Goal: Task Accomplishment & Management: Complete application form

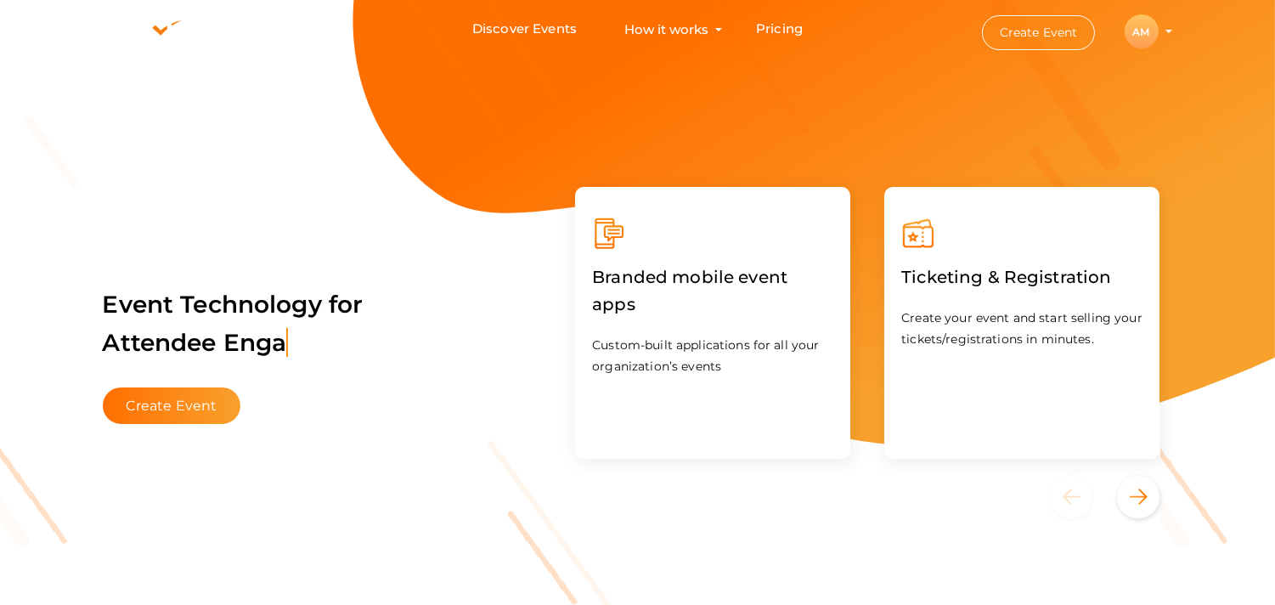
click at [1037, 35] on button "Create Event" at bounding box center [1039, 32] width 114 height 35
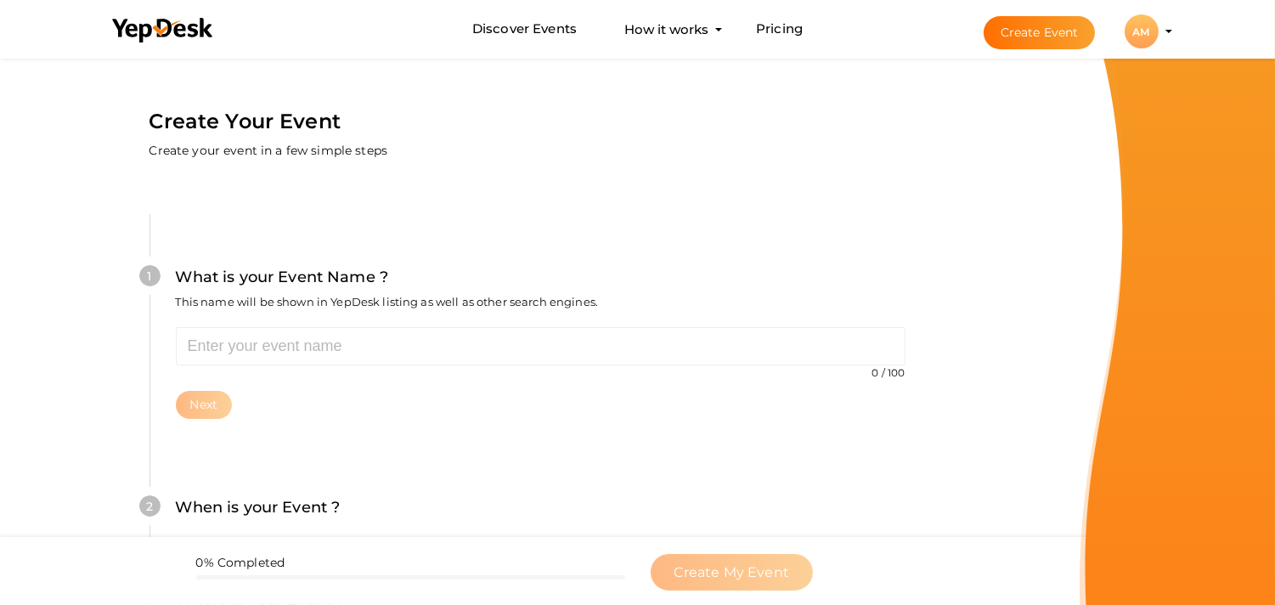
scroll to position [54, 0]
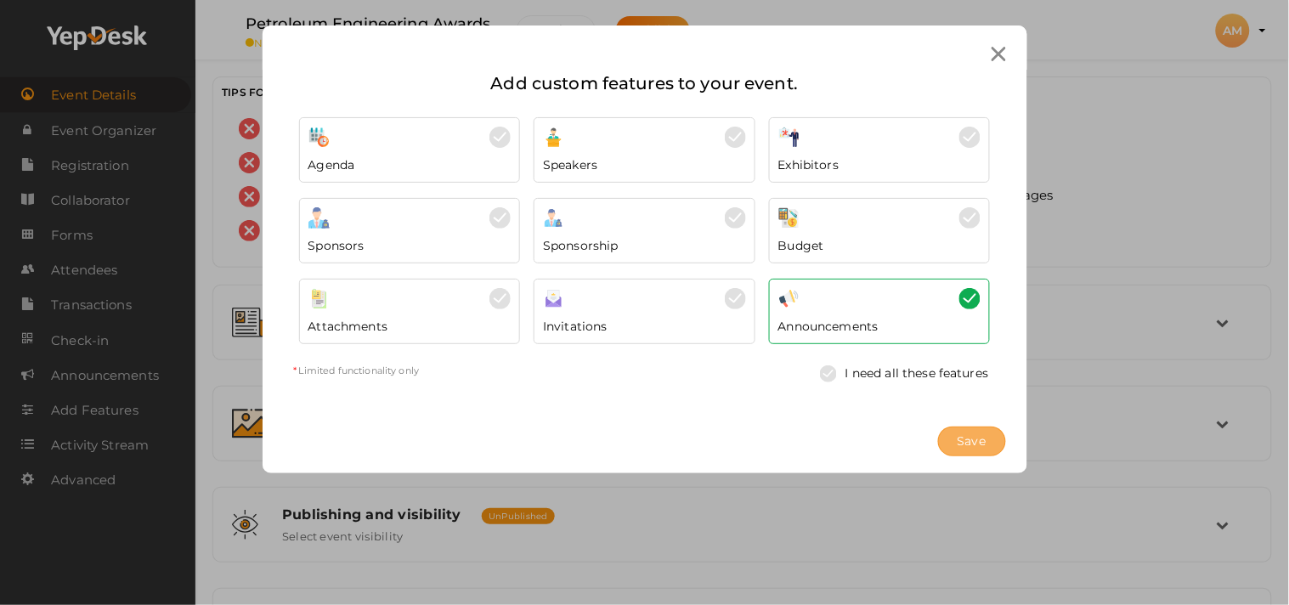
click at [974, 443] on span "Save" at bounding box center [971, 441] width 29 height 18
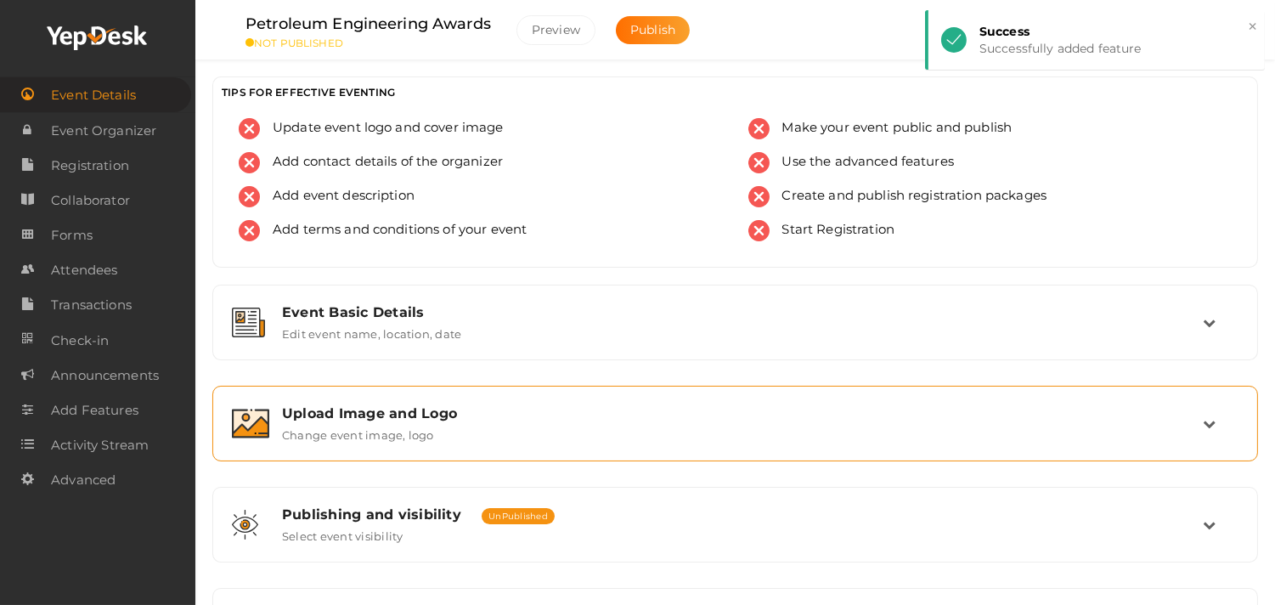
click at [355, 426] on label "Change event image, logo" at bounding box center [358, 431] width 152 height 20
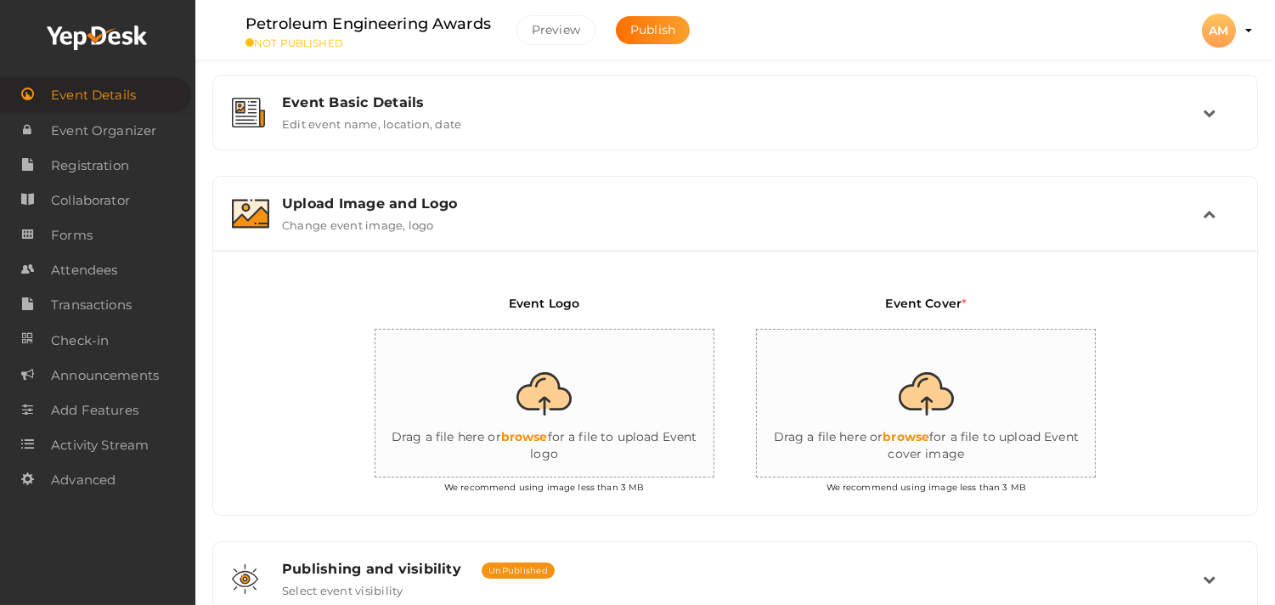
scroll to position [255, 0]
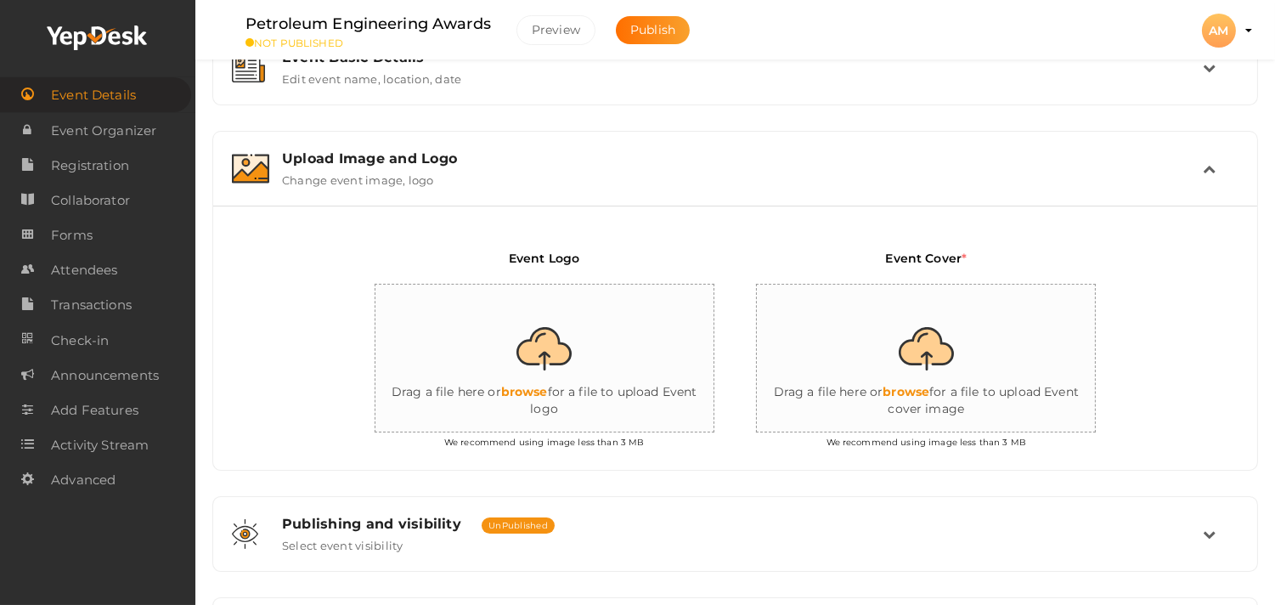
click at [552, 387] on input "file" at bounding box center [546, 359] width 340 height 149
type input "C:\fakepath\0781f808-3060-4c7f-8c03-2a55c7748241.jpg"
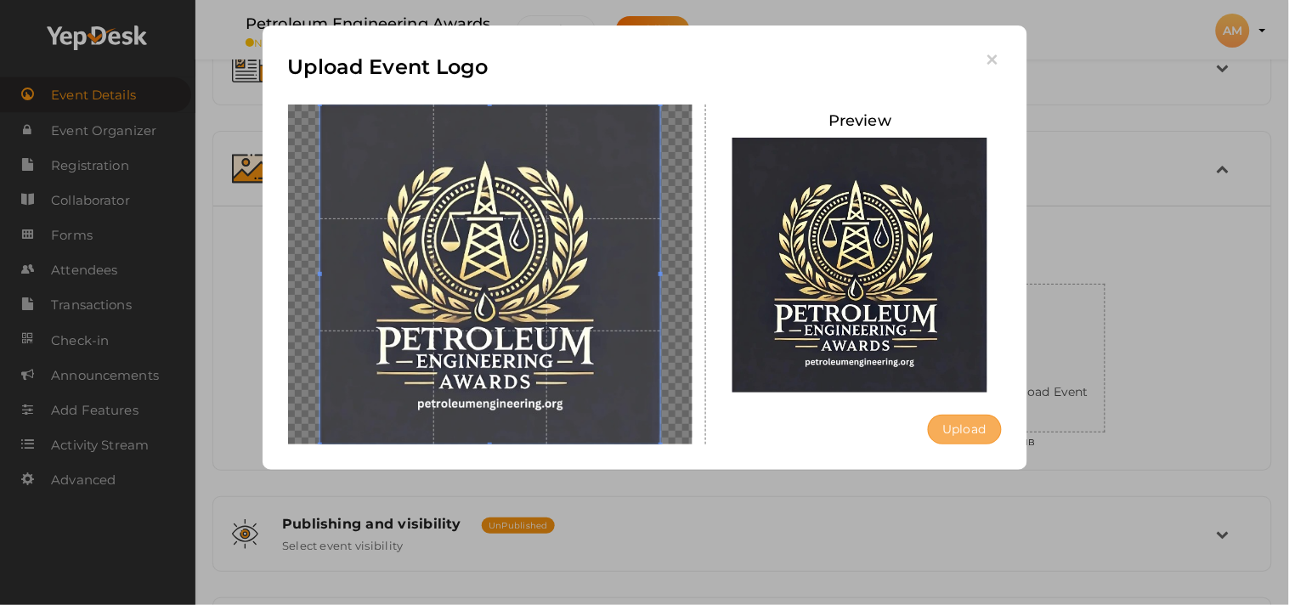
click at [966, 415] on button "Upload" at bounding box center [965, 430] width 74 height 30
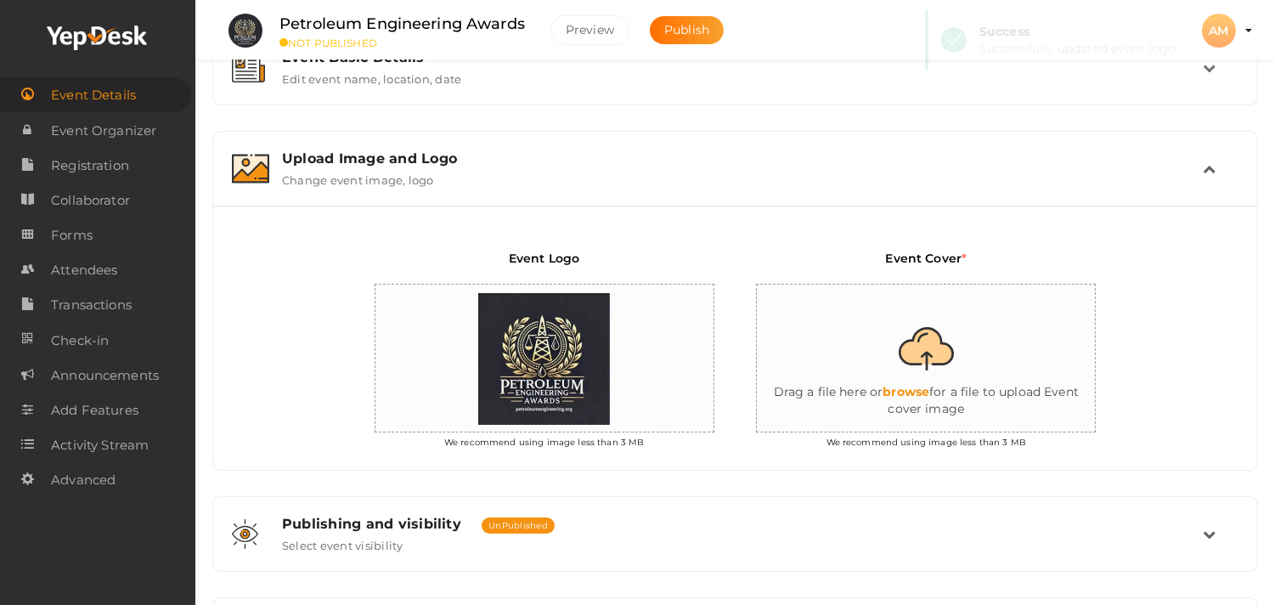
click at [929, 393] on input "file" at bounding box center [927, 359] width 340 height 149
type input "C:\fakepath\Copy of Copy of Copy of Your paragraph text.png"
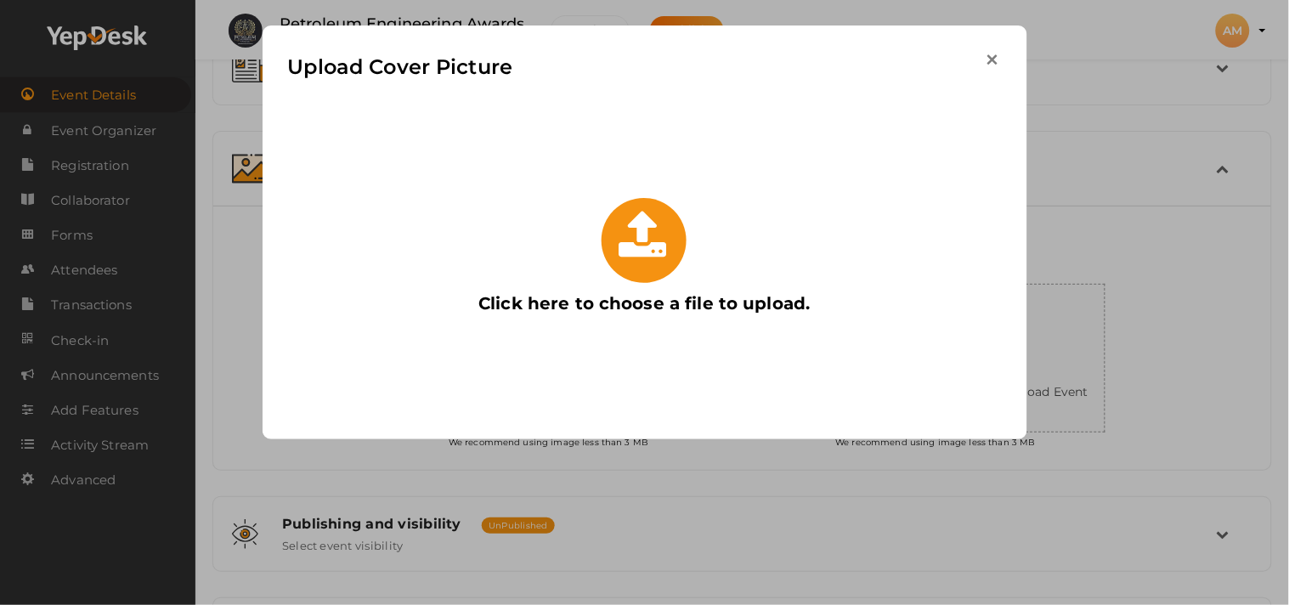
click at [988, 56] on icon "button" at bounding box center [993, 60] width 18 height 18
click at [995, 53] on div "Upload Cover Picture Click here to choose a file to upload." at bounding box center [645, 232] width 765 height 414
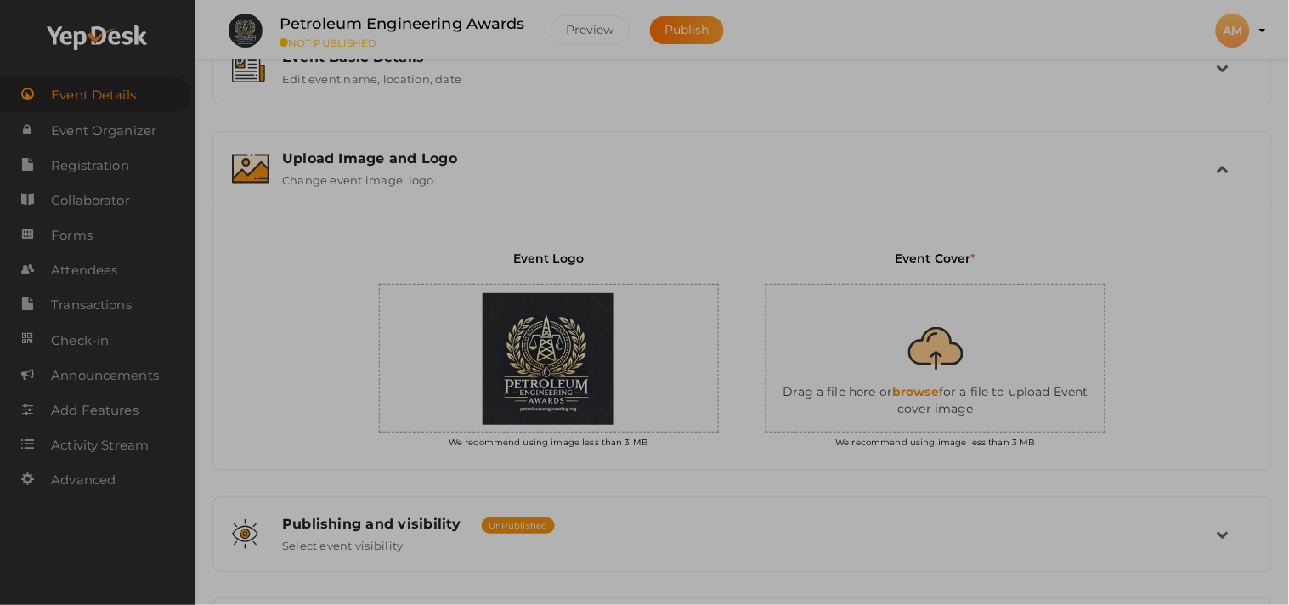
click at [912, 93] on div "Upload Cover Picture Preview Upload Uploading..." at bounding box center [644, 248] width 535 height 311
click at [895, 110] on icon "button" at bounding box center [888, 116] width 13 height 13
click at [895, 386] on button "Upload" at bounding box center [869, 374] width 52 height 21
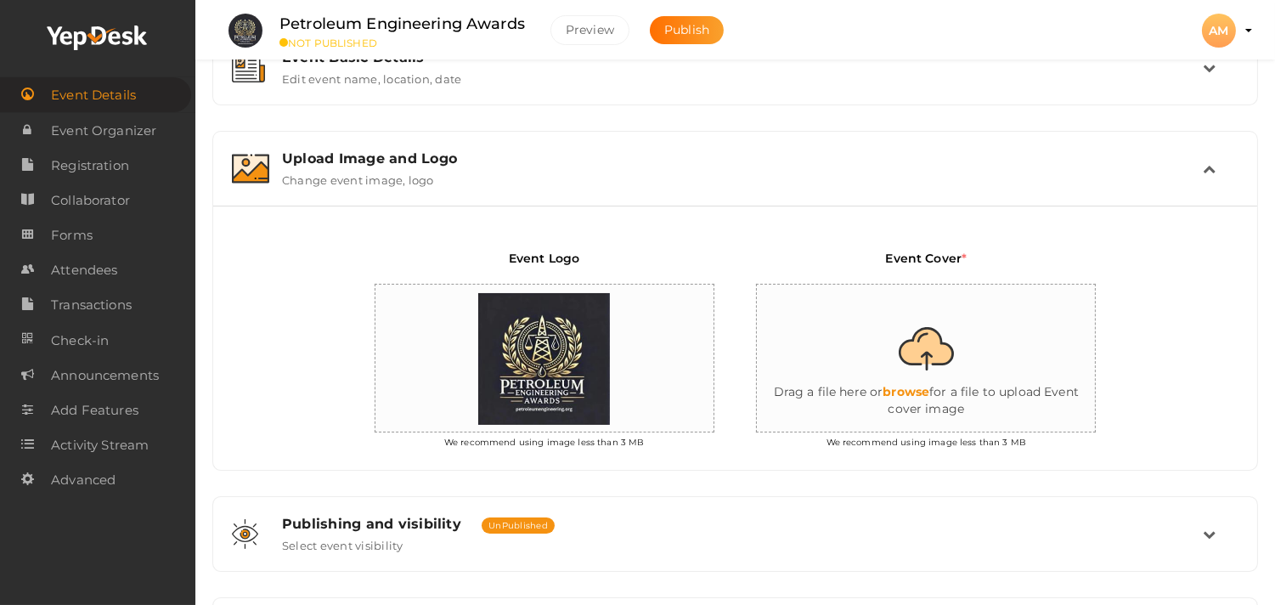
click at [924, 378] on input "file" at bounding box center [927, 359] width 340 height 149
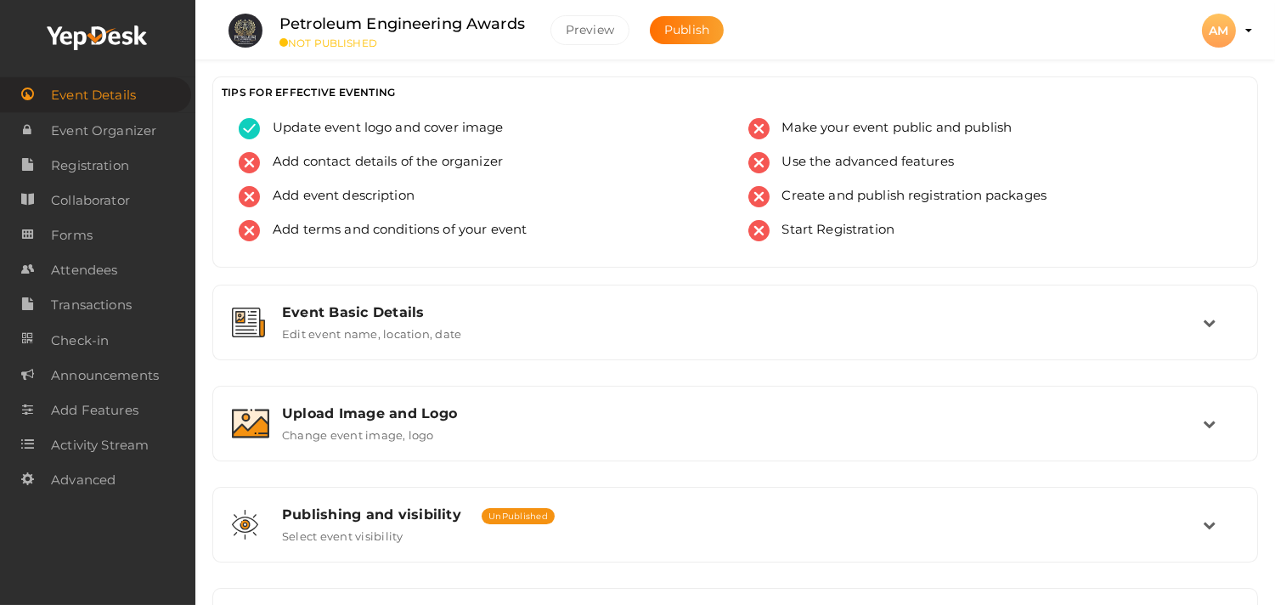
scroll to position [157, 0]
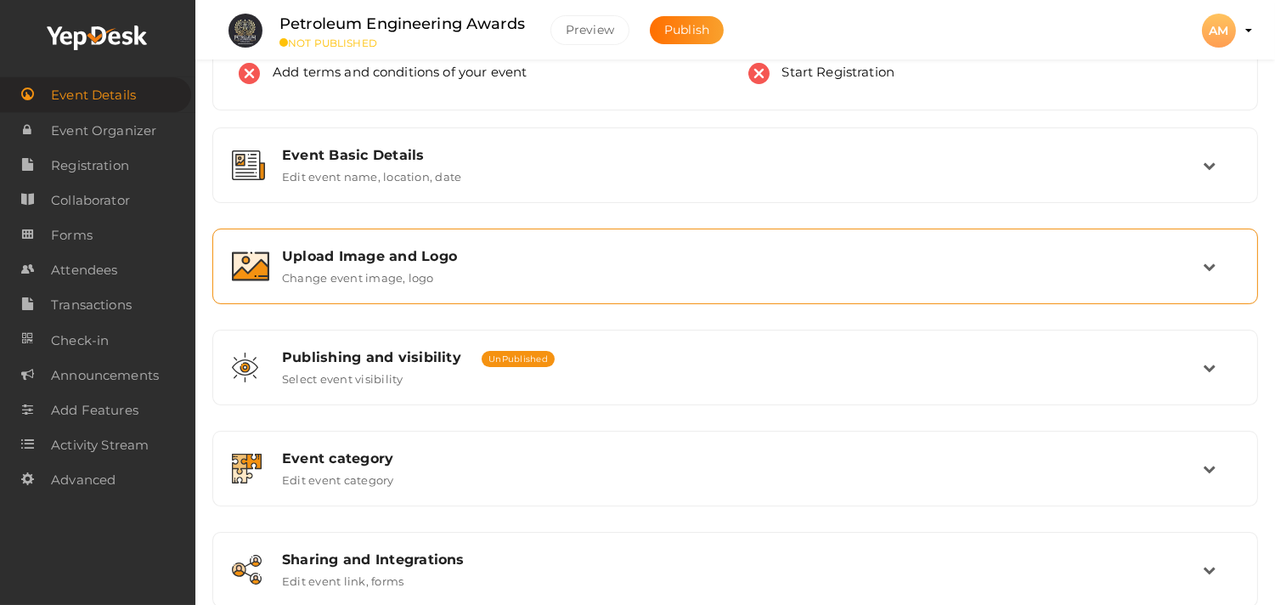
click at [879, 268] on div "Upload Image and Logo Change event image, logo" at bounding box center [736, 266] width 934 height 37
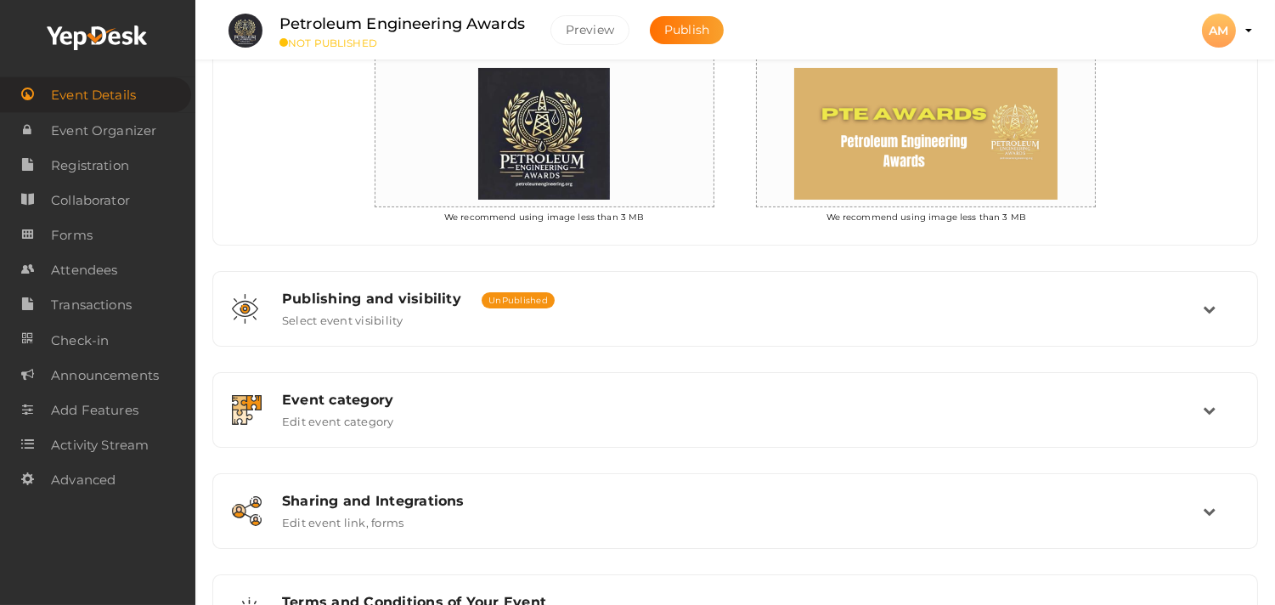
scroll to position [569, 0]
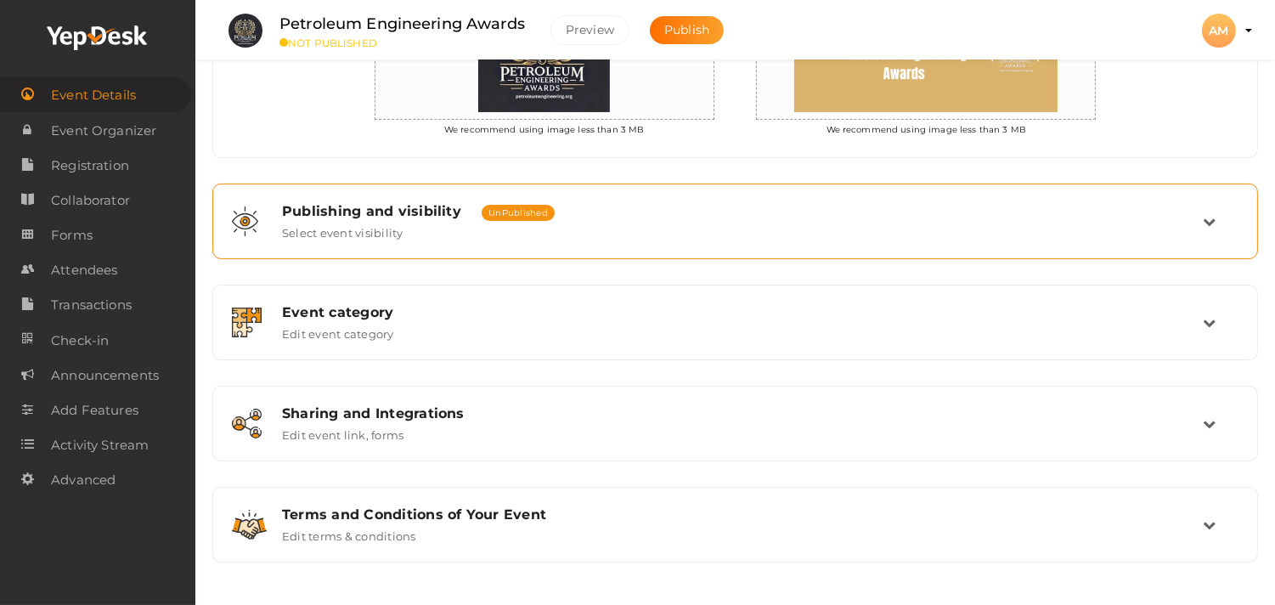
click at [516, 244] on div "Publishing and visibility Published UnPublished Select event visibility" at bounding box center [735, 221] width 1027 height 57
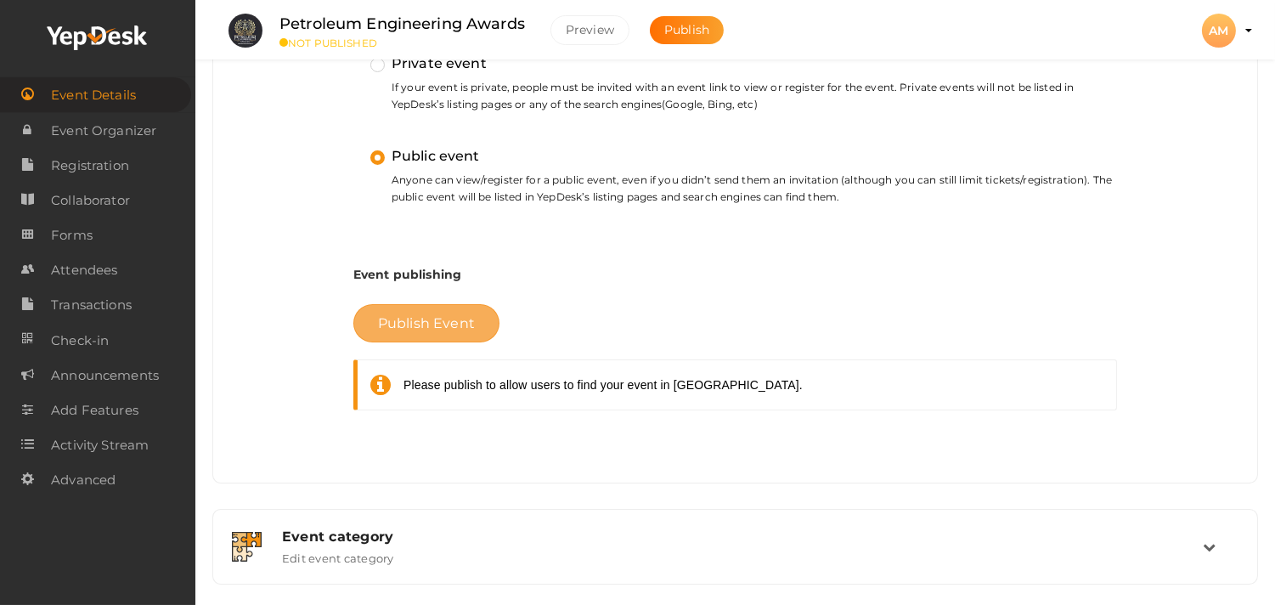
click at [415, 325] on span "Publish Event" at bounding box center [426, 323] width 97 height 16
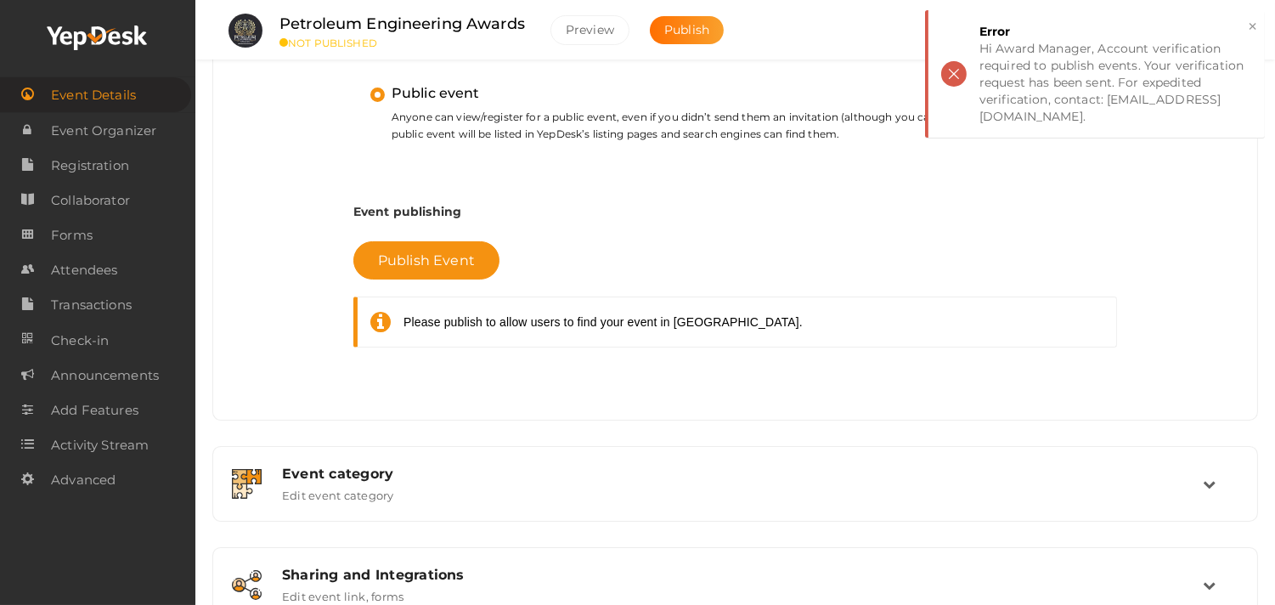
scroll to position [796, 0]
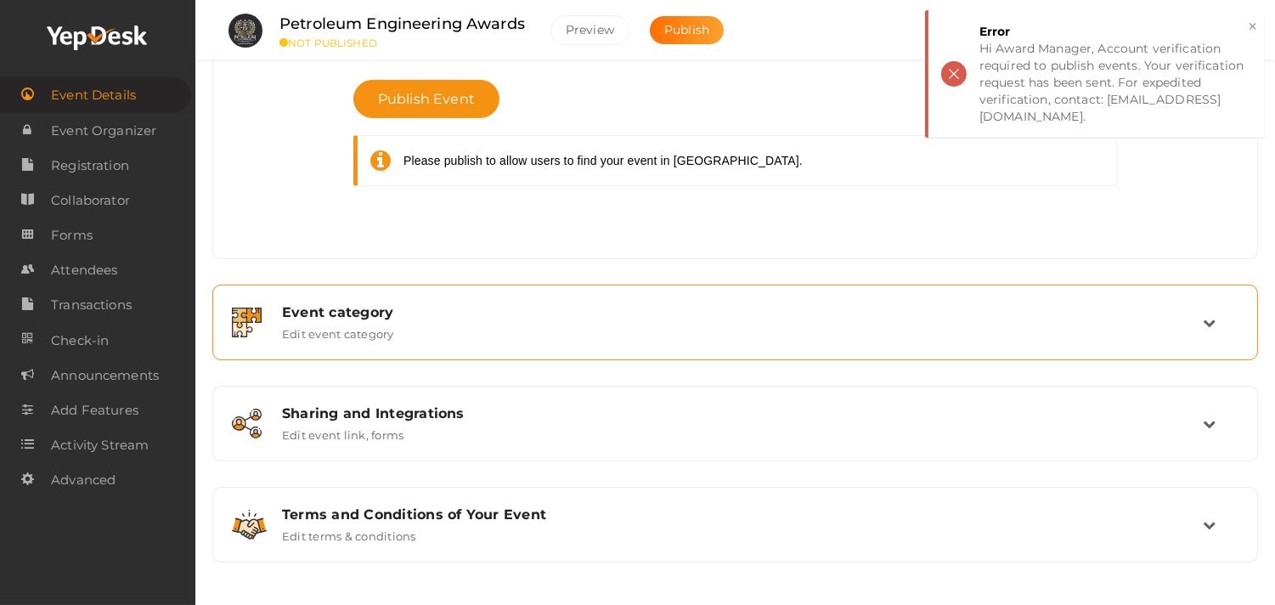
click at [476, 314] on div "Event category" at bounding box center [742, 312] width 921 height 16
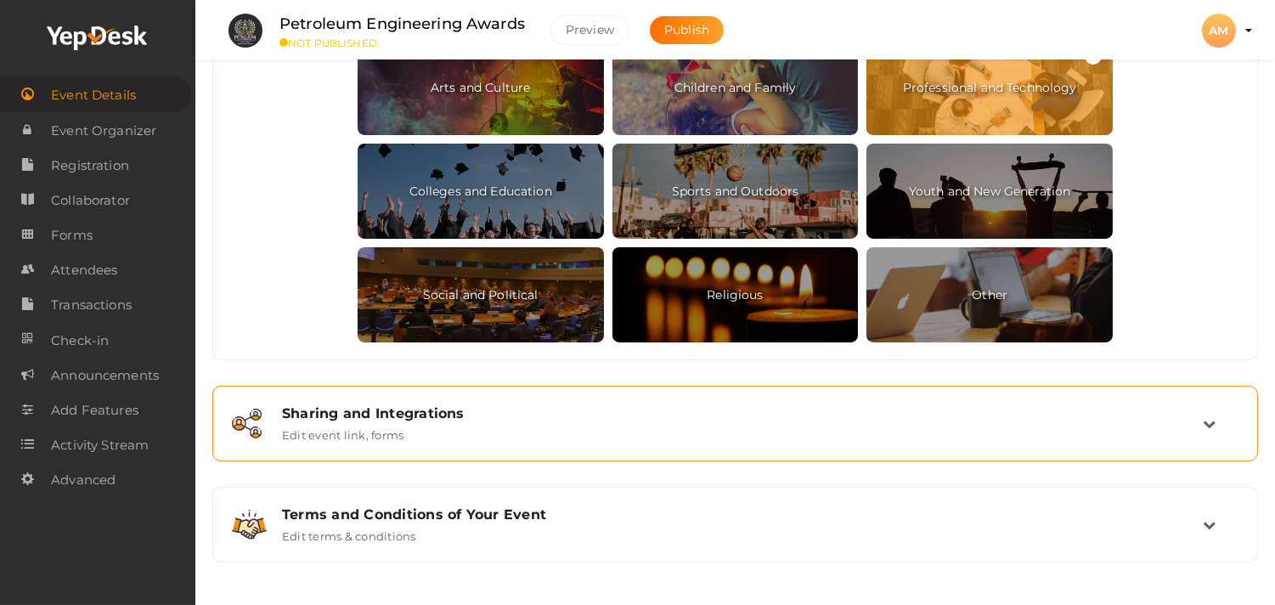
click at [567, 410] on div "Sharing and Integrations" at bounding box center [742, 413] width 921 height 16
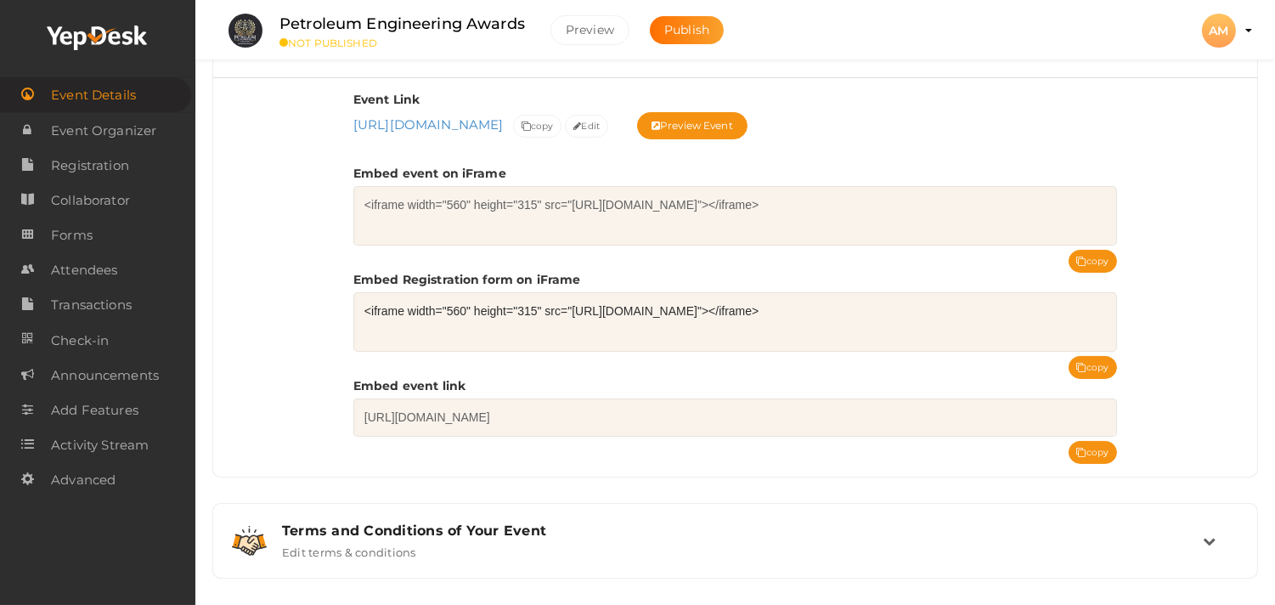
scroll to position [707, 0]
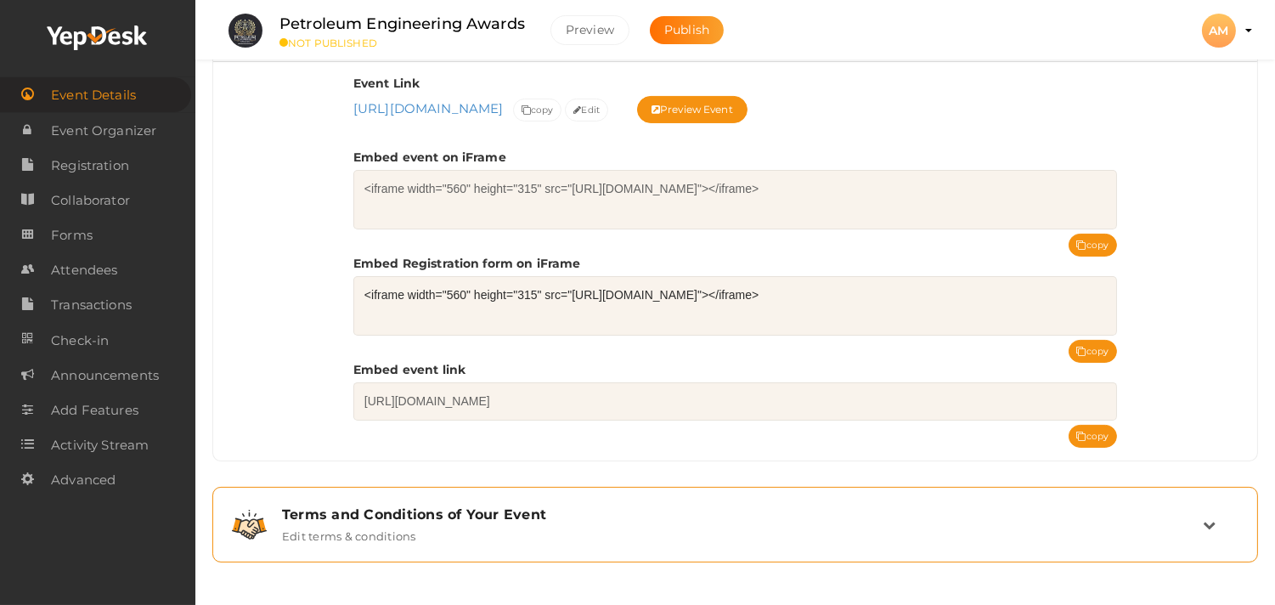
click at [454, 502] on div "Terms and Conditions of Your Event Edit terms & conditions" at bounding box center [735, 524] width 1027 height 57
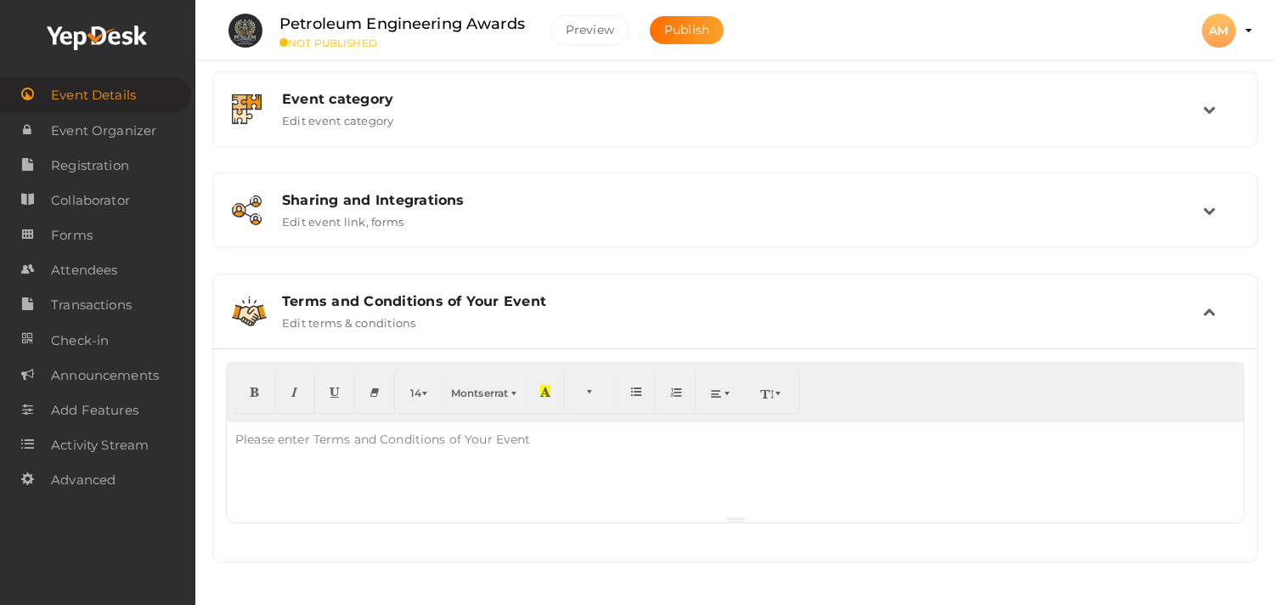
scroll to position [521, 0]
click at [354, 487] on div at bounding box center [735, 468] width 1017 height 93
paste div
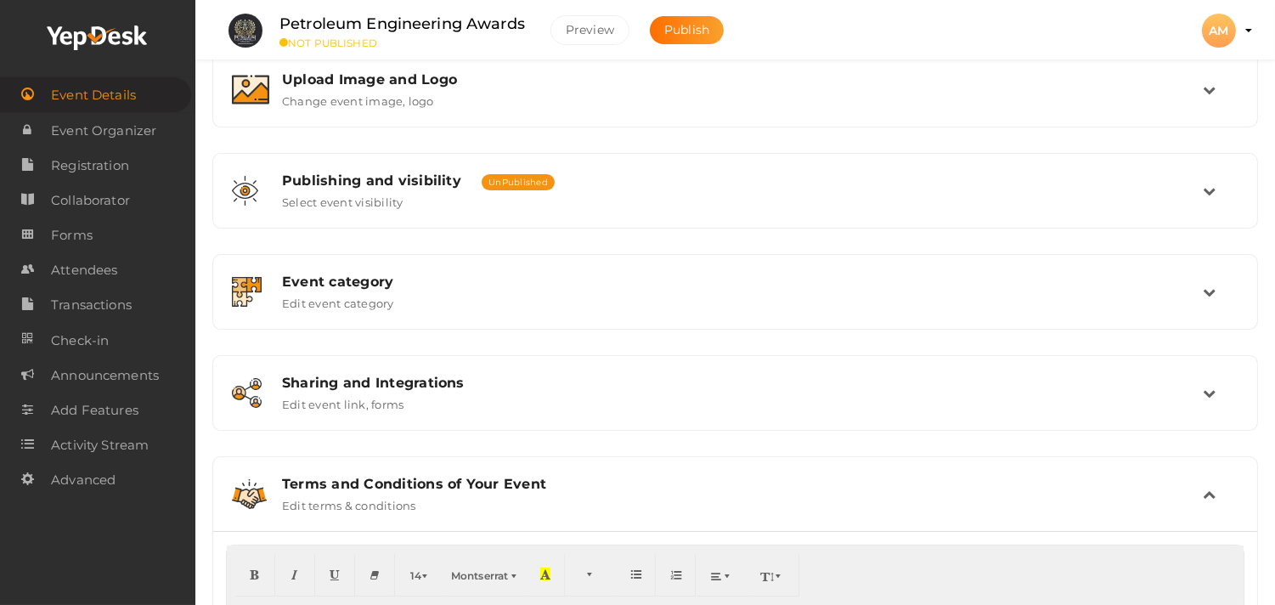
scroll to position [0, 0]
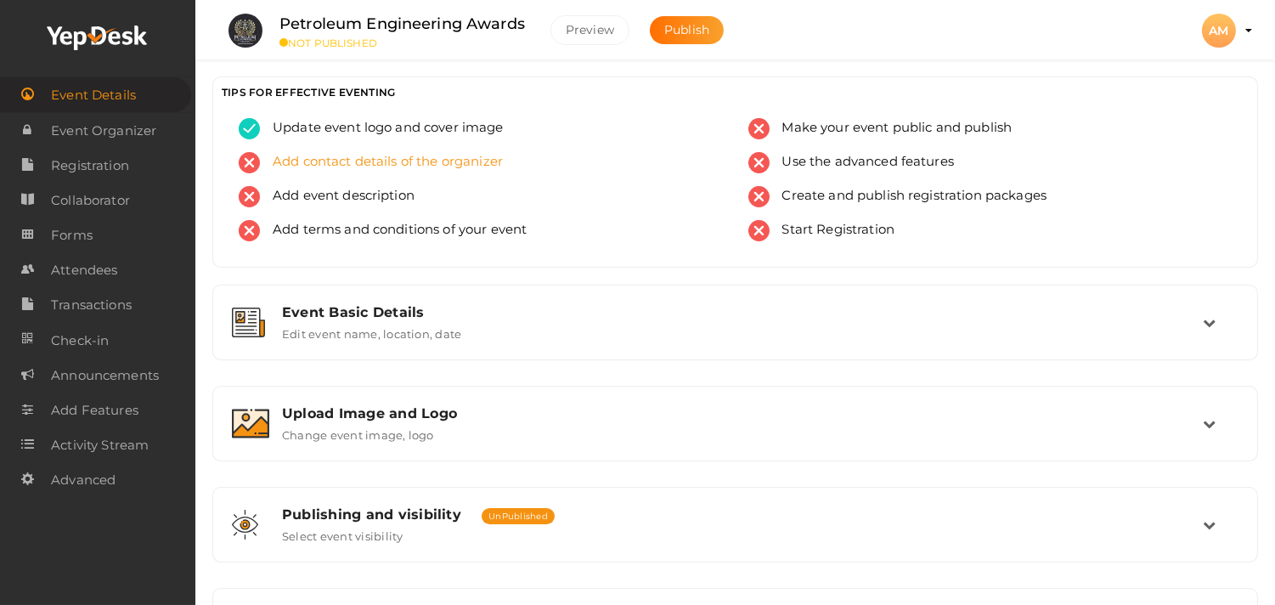
click at [310, 173] on div "Add contact details of the organizer" at bounding box center [481, 169] width 484 height 34
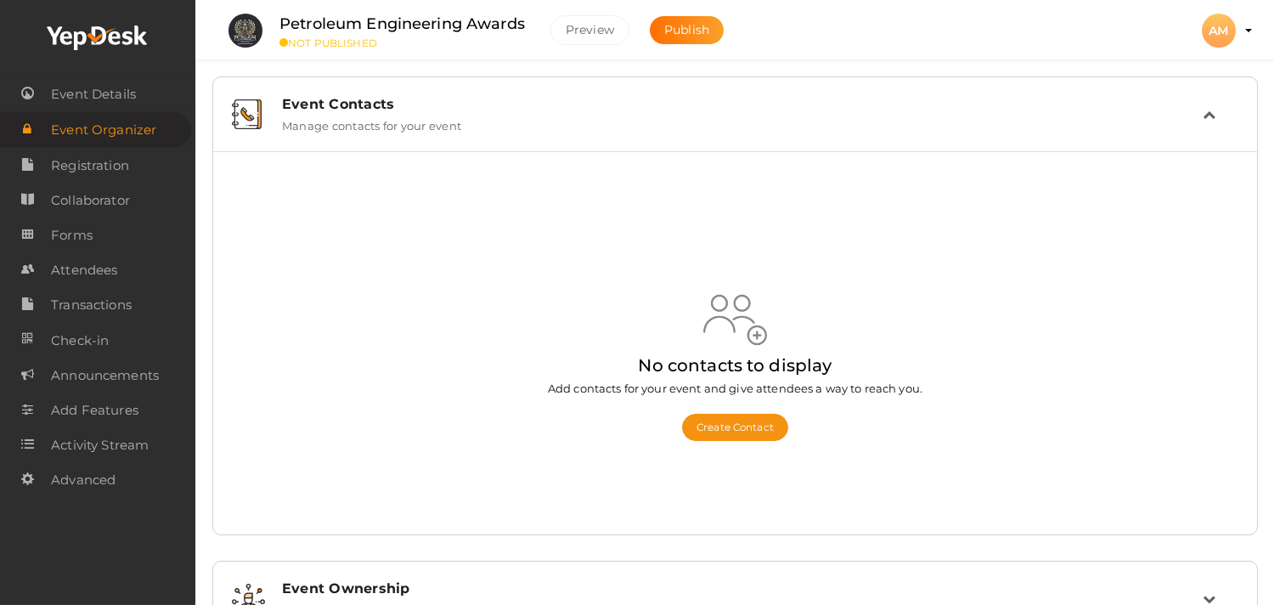
scroll to position [74, 0]
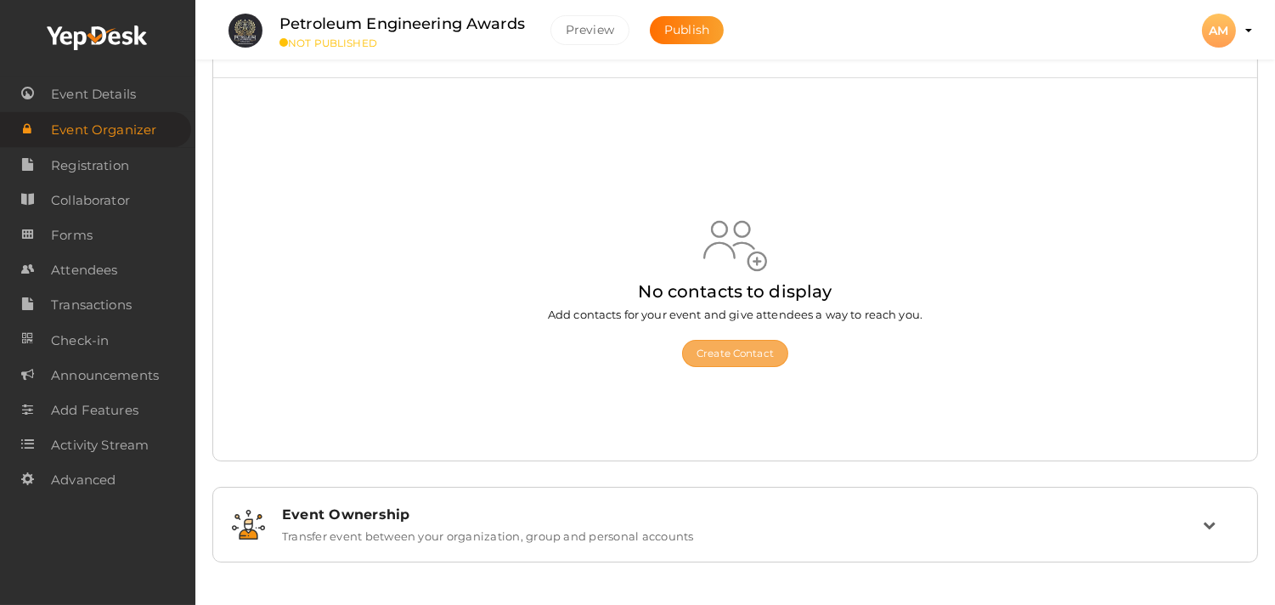
click at [737, 353] on button "Create Contact" at bounding box center [735, 353] width 106 height 27
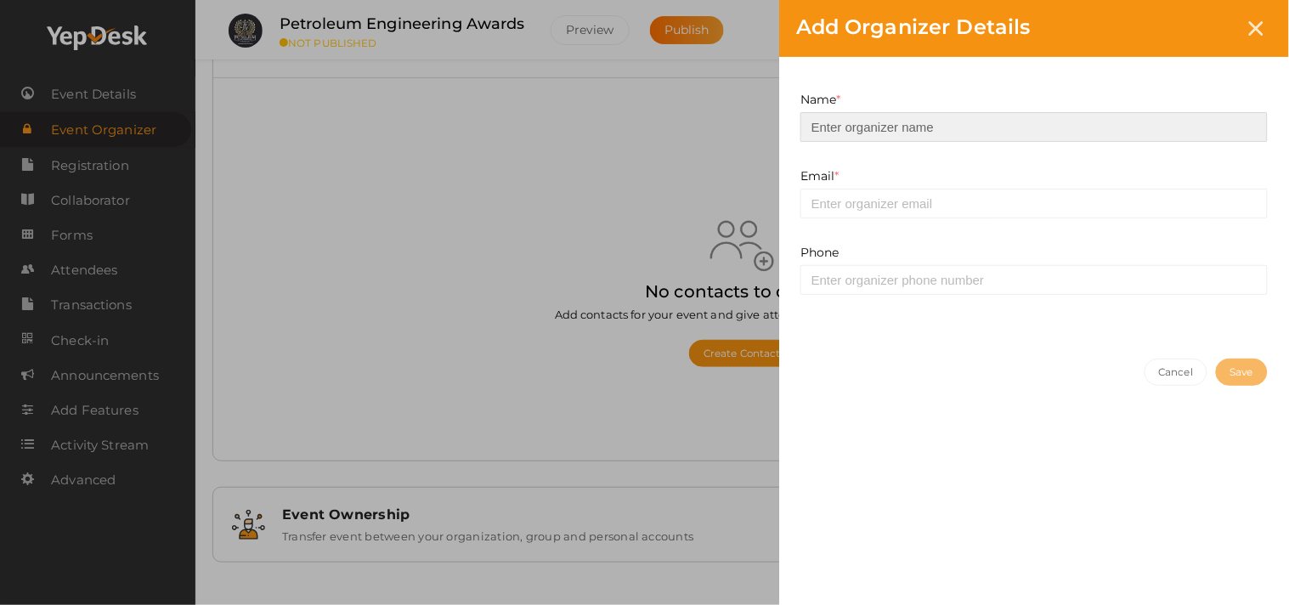
click at [946, 125] on input at bounding box center [1033, 127] width 467 height 30
type input "Award Manager"
click at [826, 219] on div "Email * This field is Required. Invalid email Contact already Existed." at bounding box center [1034, 205] width 493 height 76
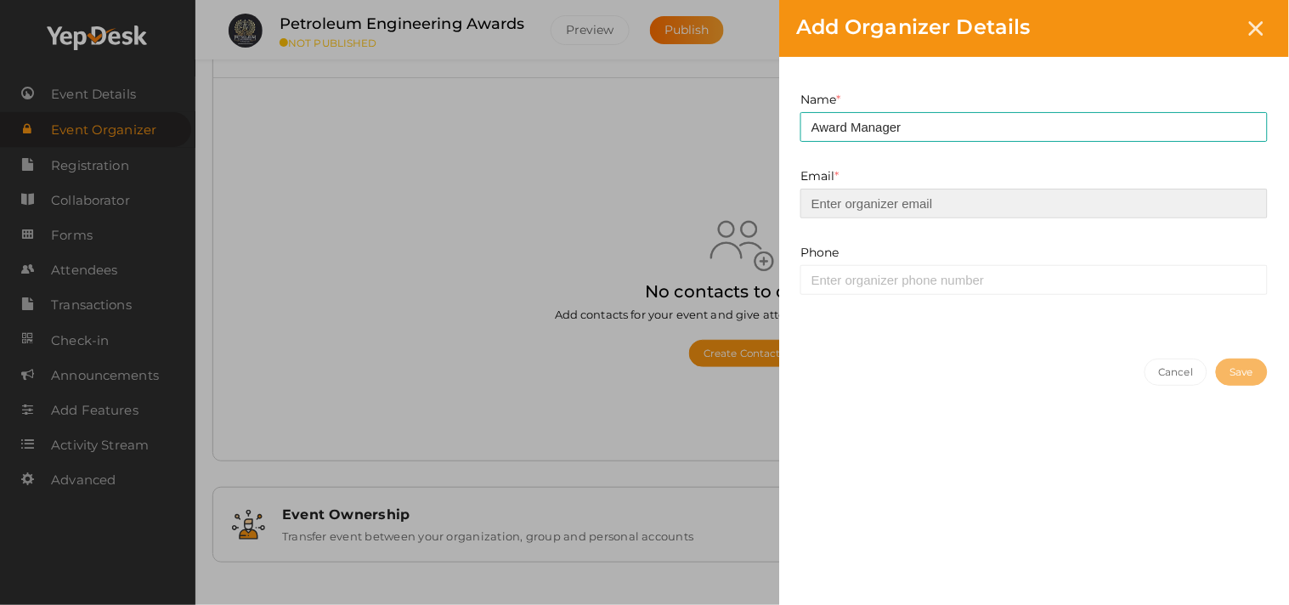
click at [838, 207] on input "email" at bounding box center [1033, 204] width 467 height 30
type input "support@petroleumengineering.org"
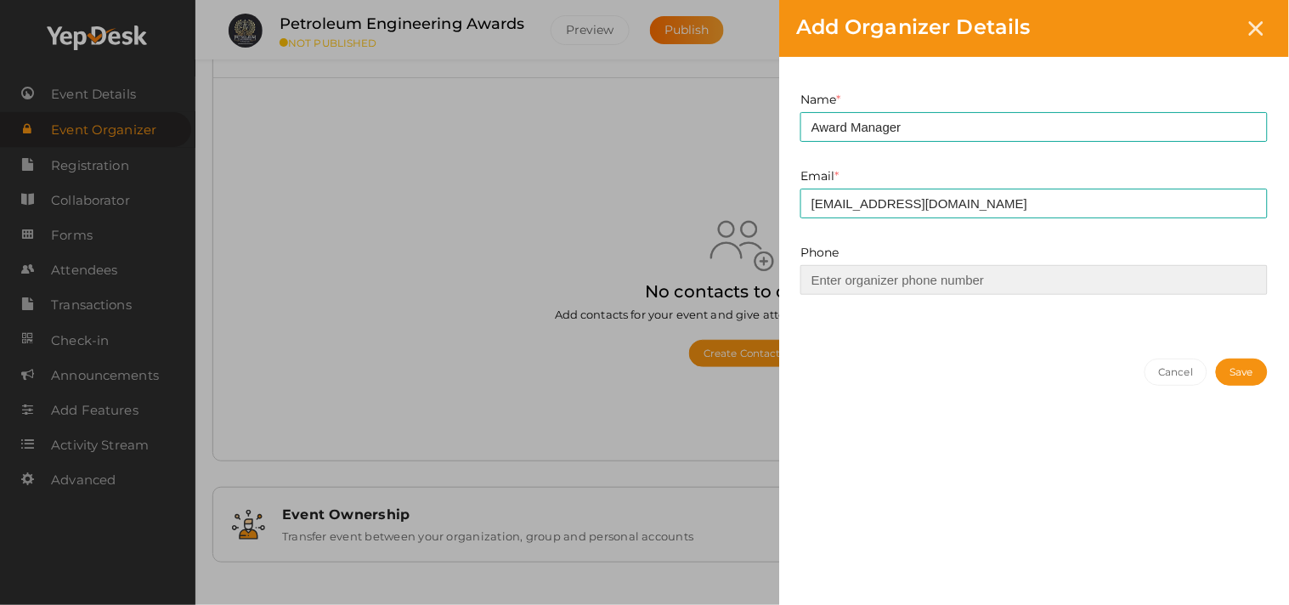
click at [848, 276] on input at bounding box center [1033, 280] width 467 height 30
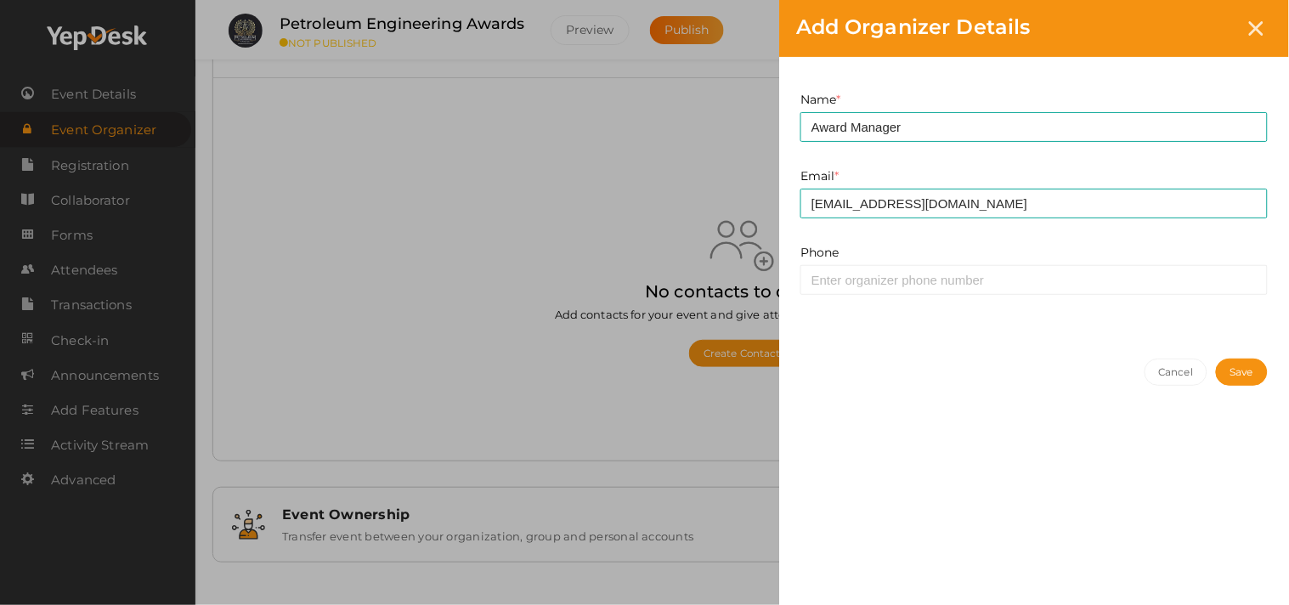
click at [1216, 368] on button "Save" at bounding box center [1242, 372] width 52 height 27
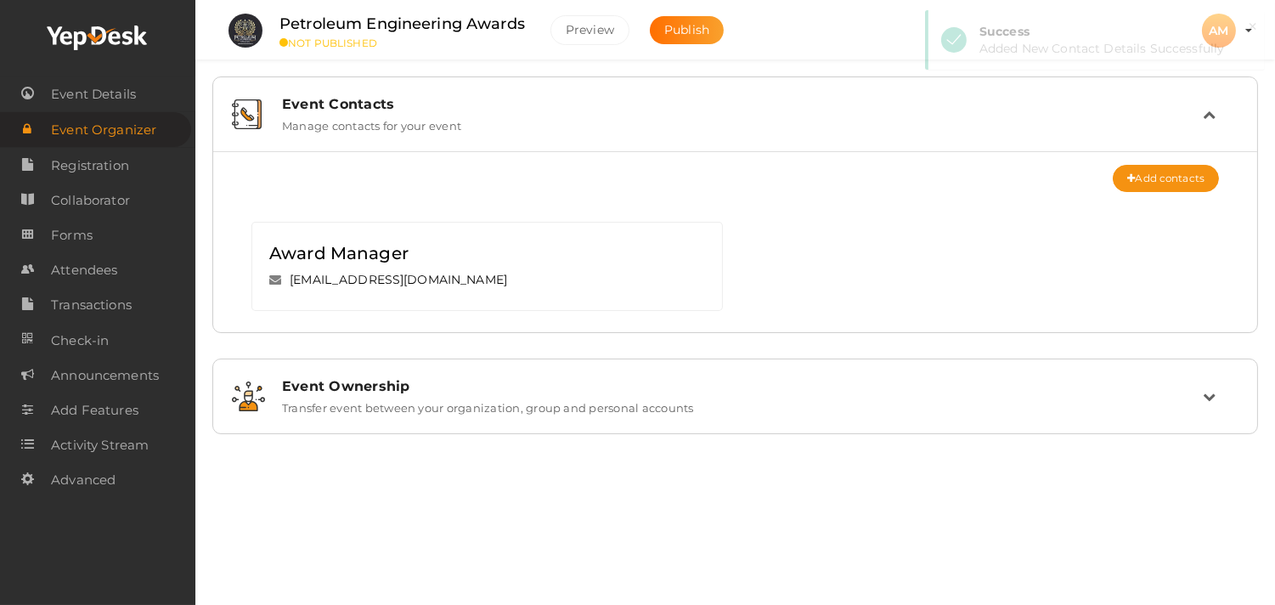
scroll to position [0, 0]
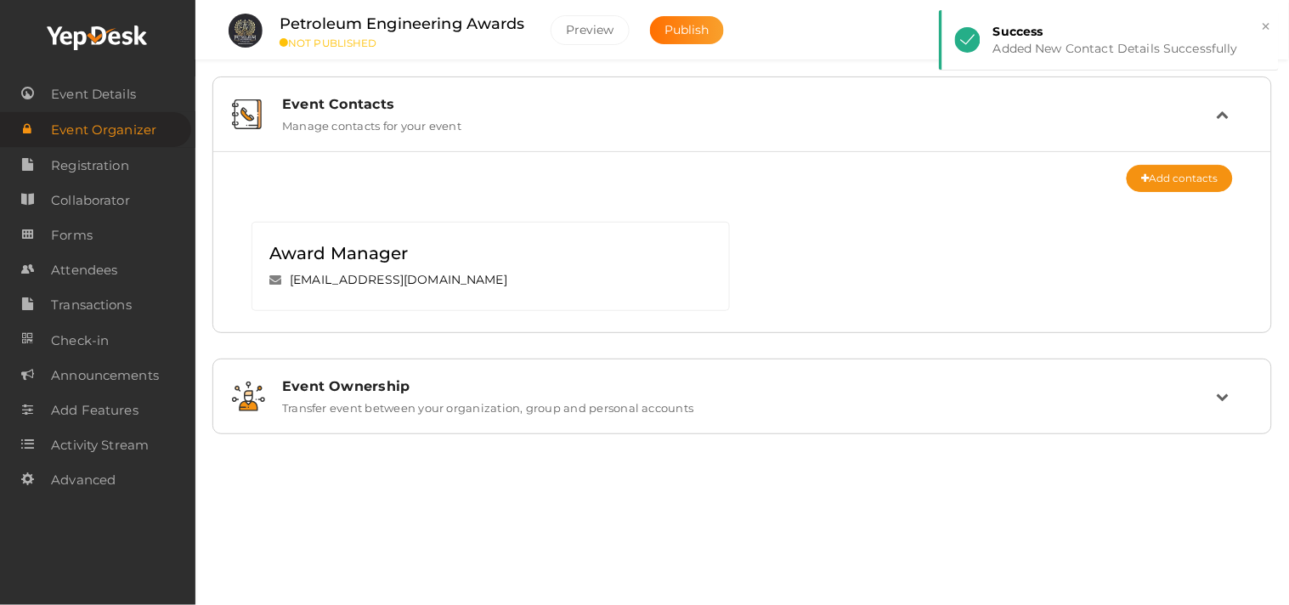
click at [372, 401] on label "Transfer event between your organization, group and personal accounts" at bounding box center [488, 404] width 412 height 20
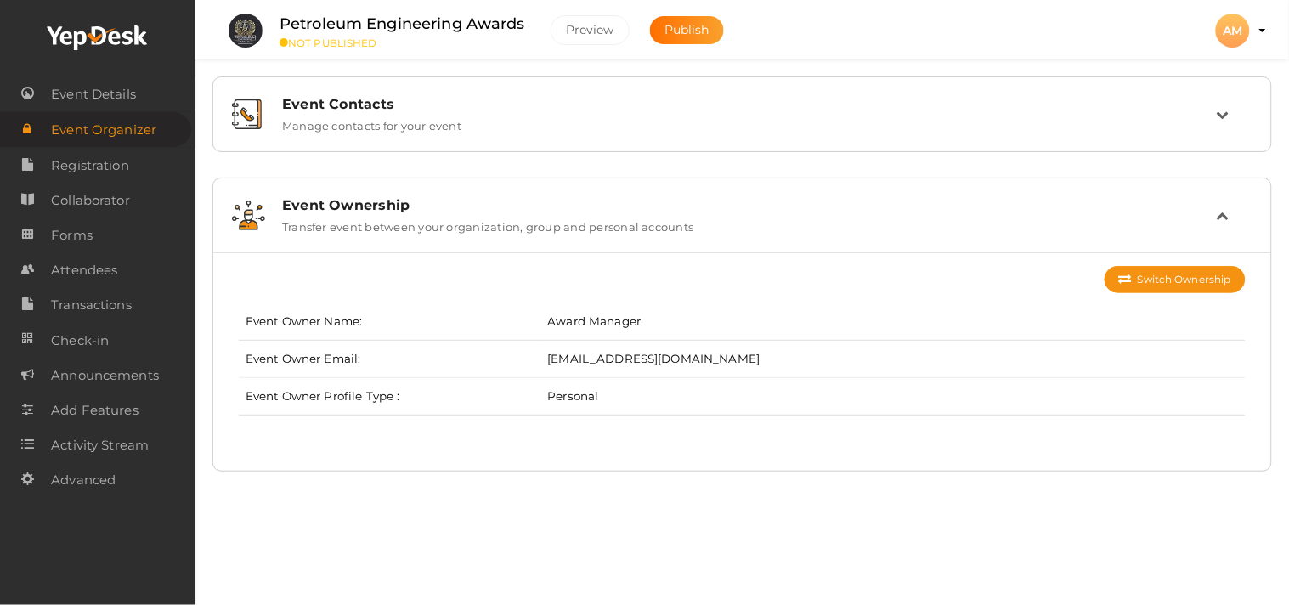
click at [716, 548] on div "Petroleum Engineering Awards NOT PUBLISHED Preview Publish Preview AM AM Award …" at bounding box center [741, 275] width 1093 height 550
click at [61, 171] on span "Registration" at bounding box center [90, 166] width 78 height 34
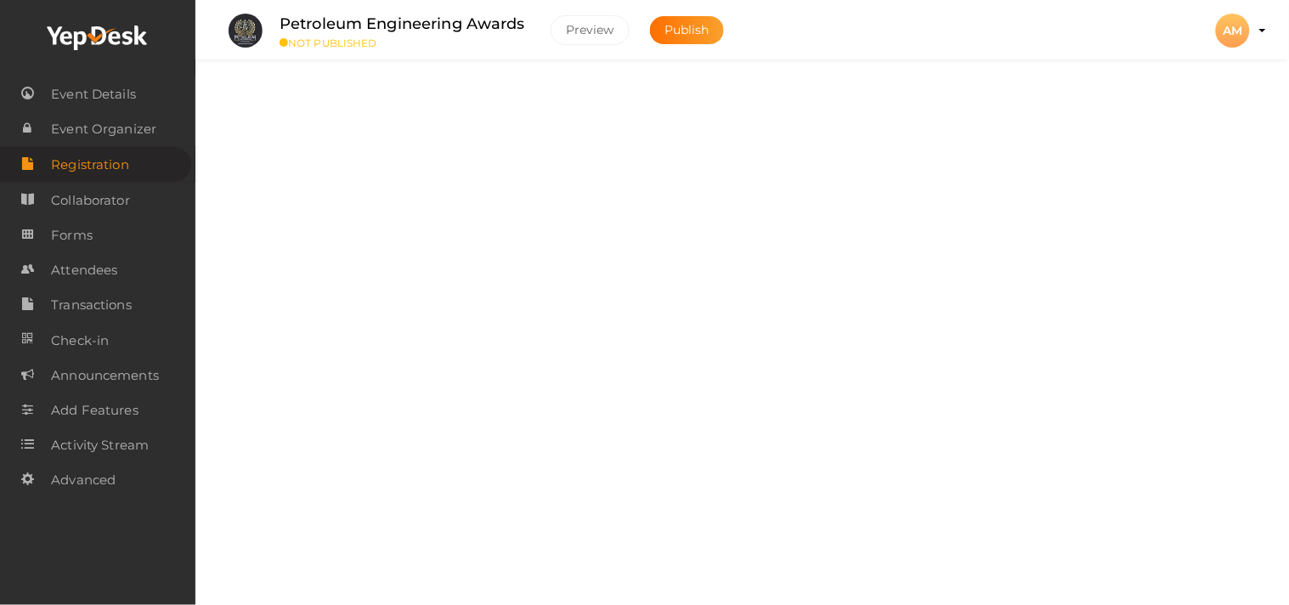
click at [467, 168] on label "Create registration packages" at bounding box center [390, 173] width 165 height 20
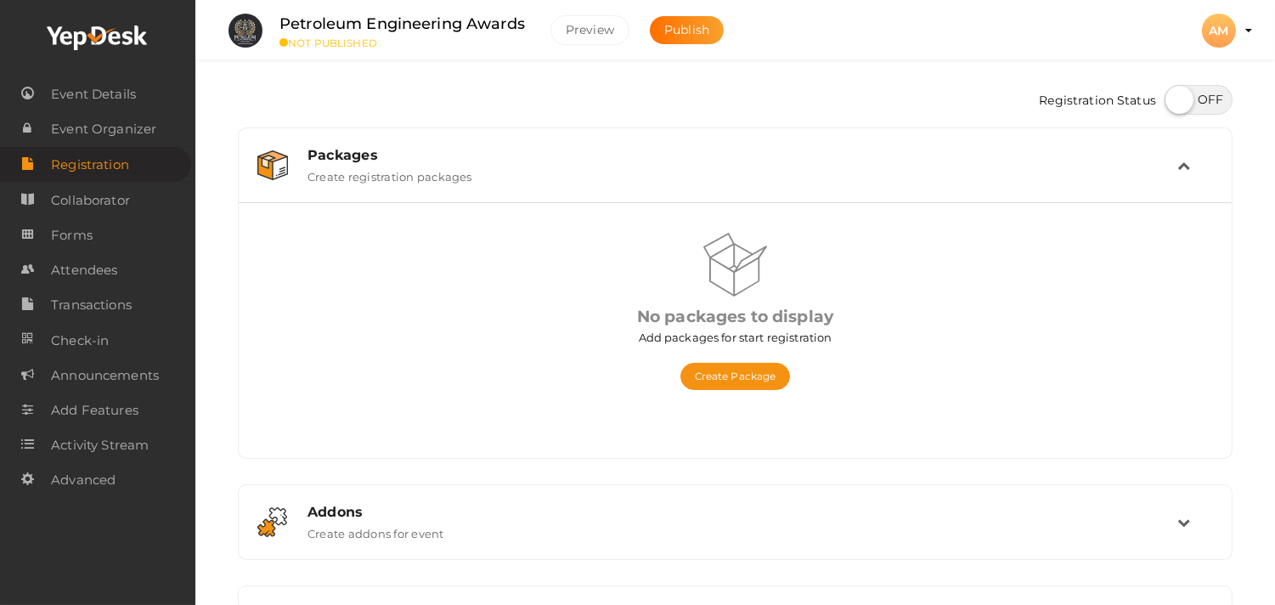
scroll to position [157, 0]
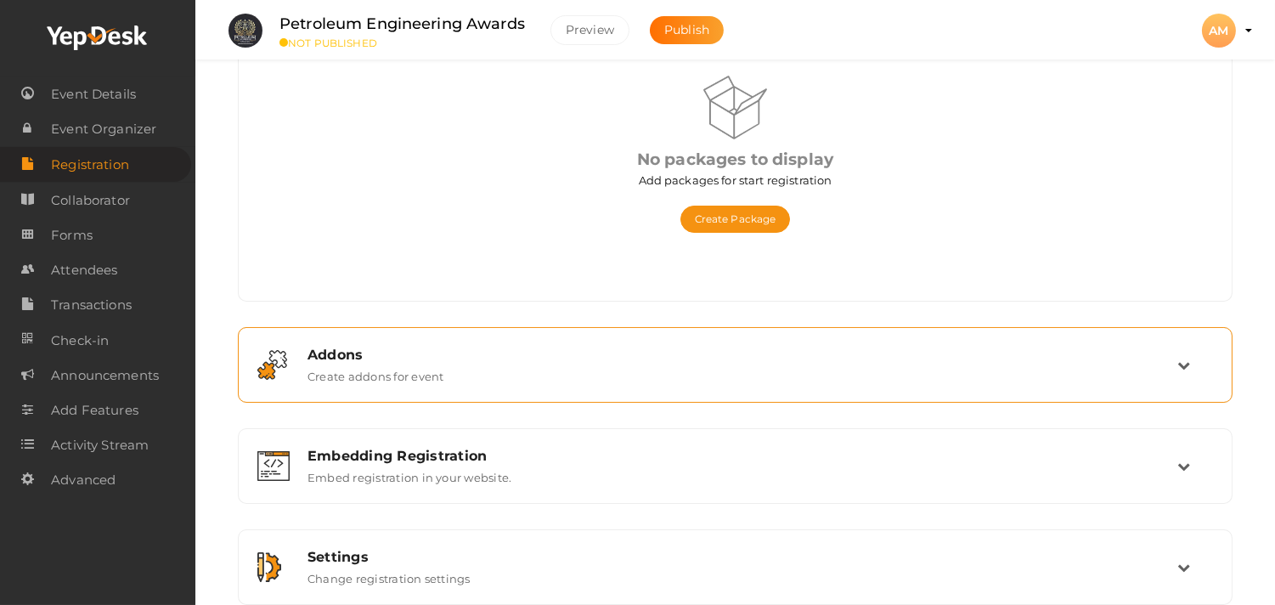
click at [435, 372] on label "Create addons for event" at bounding box center [376, 373] width 137 height 20
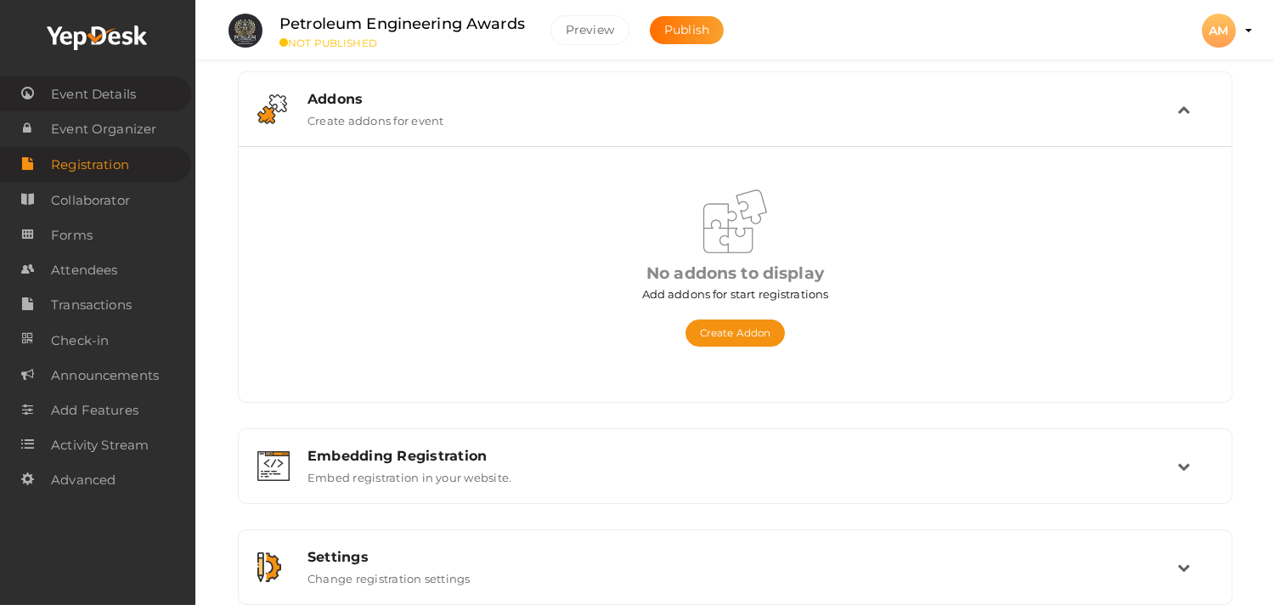
click at [111, 99] on span "Event Details" at bounding box center [93, 94] width 85 height 34
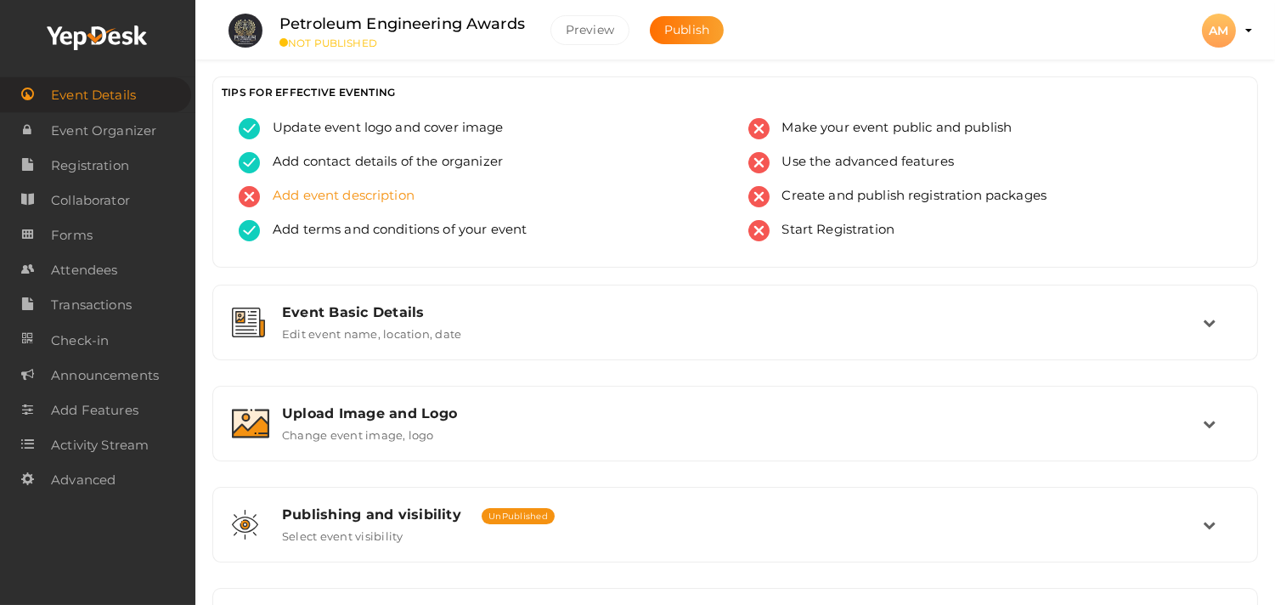
click at [363, 199] on span "Add event description" at bounding box center [337, 196] width 155 height 21
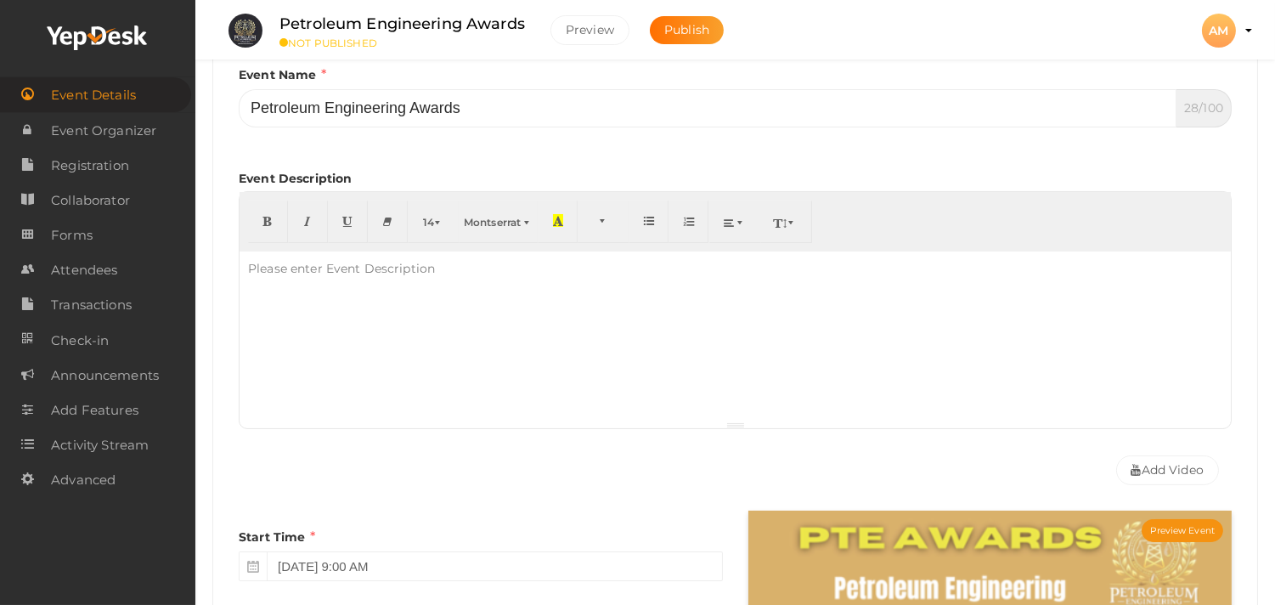
click at [353, 336] on div at bounding box center [735, 336] width 991 height 170
click at [385, 310] on div at bounding box center [735, 336] width 991 height 170
paste div
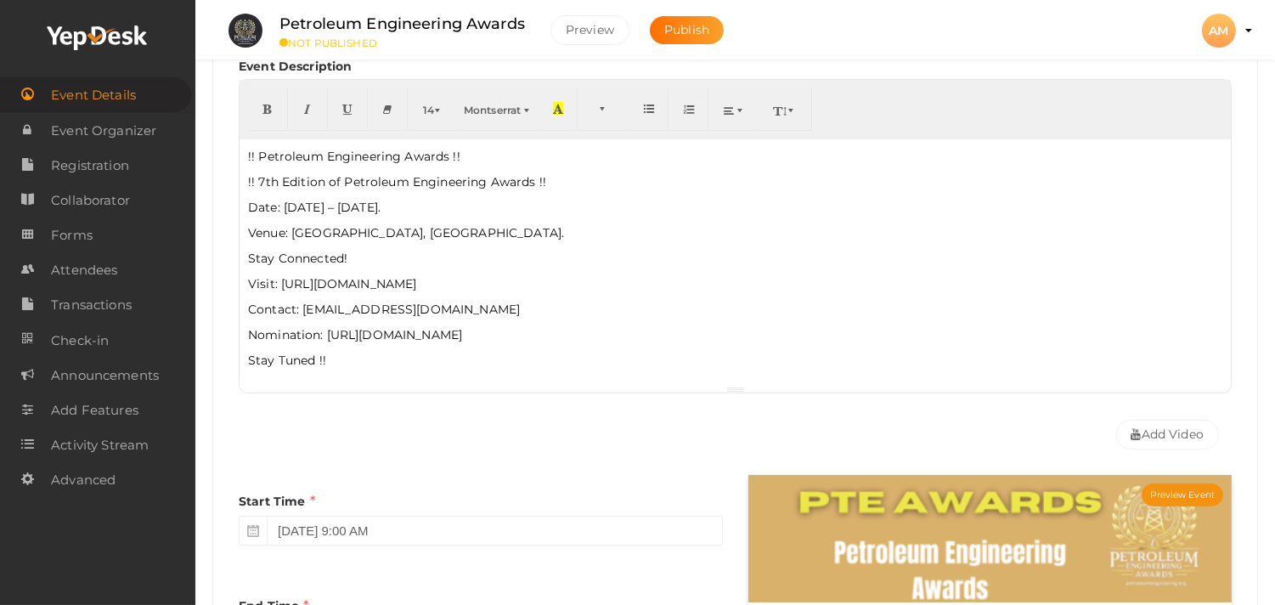
scroll to position [465, 0]
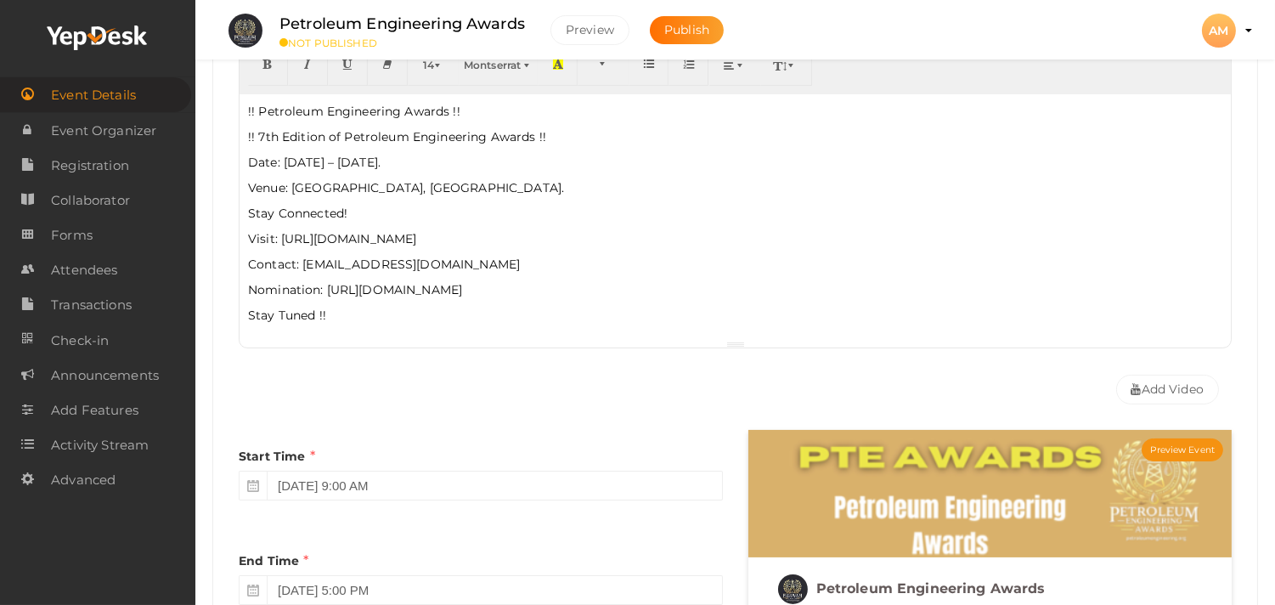
click at [595, 385] on div "Add Video" at bounding box center [735, 385] width 993 height 55
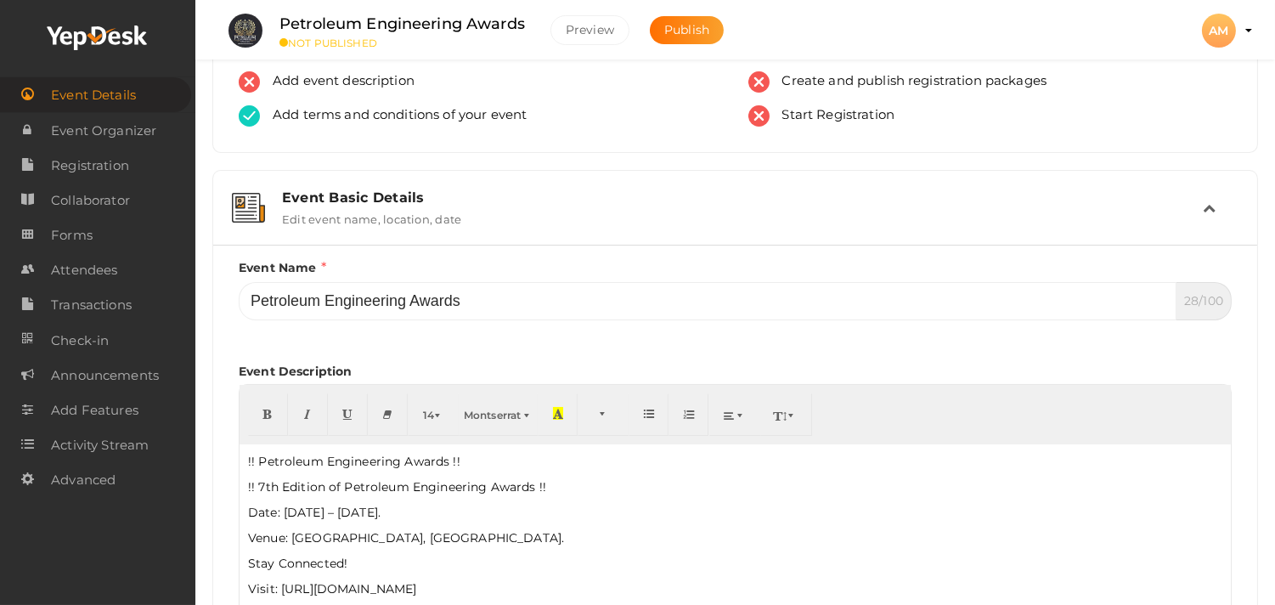
scroll to position [0, 0]
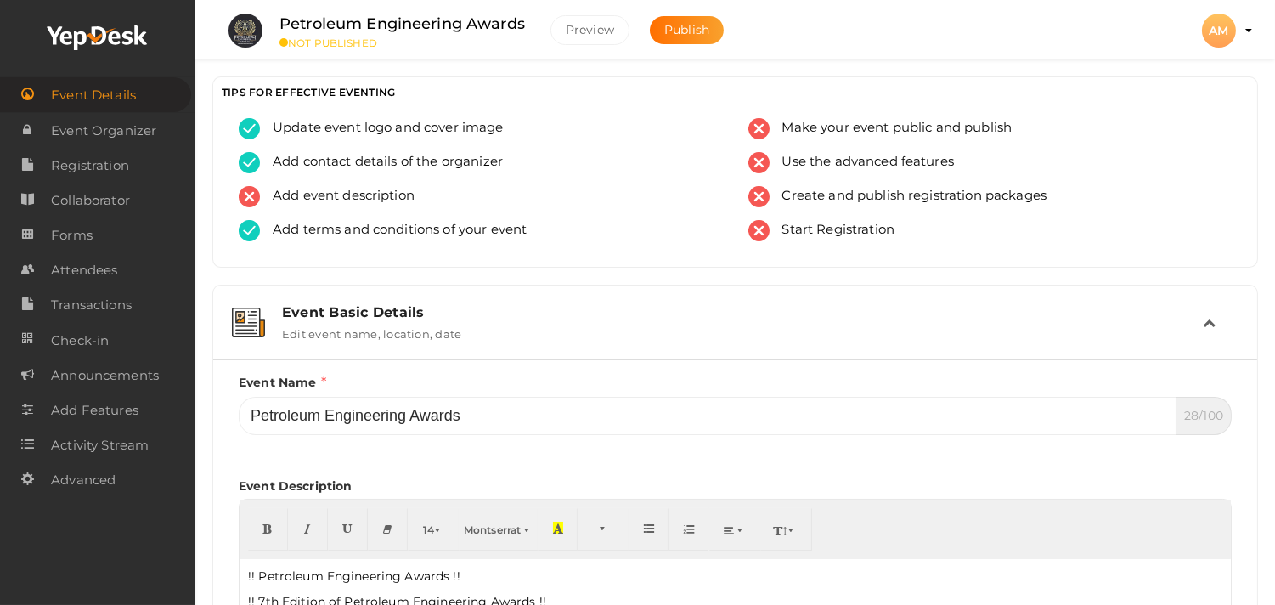
click at [686, 295] on div "Event Basic Details Edit event name, location, date" at bounding box center [735, 322] width 1027 height 57
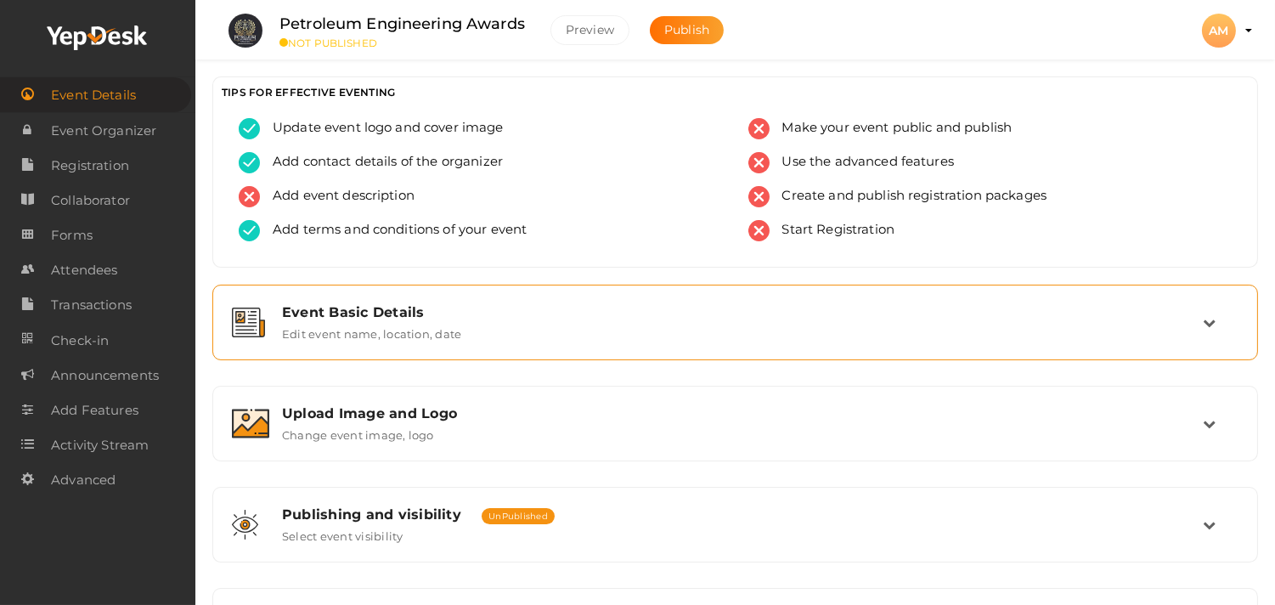
scroll to position [1, 0]
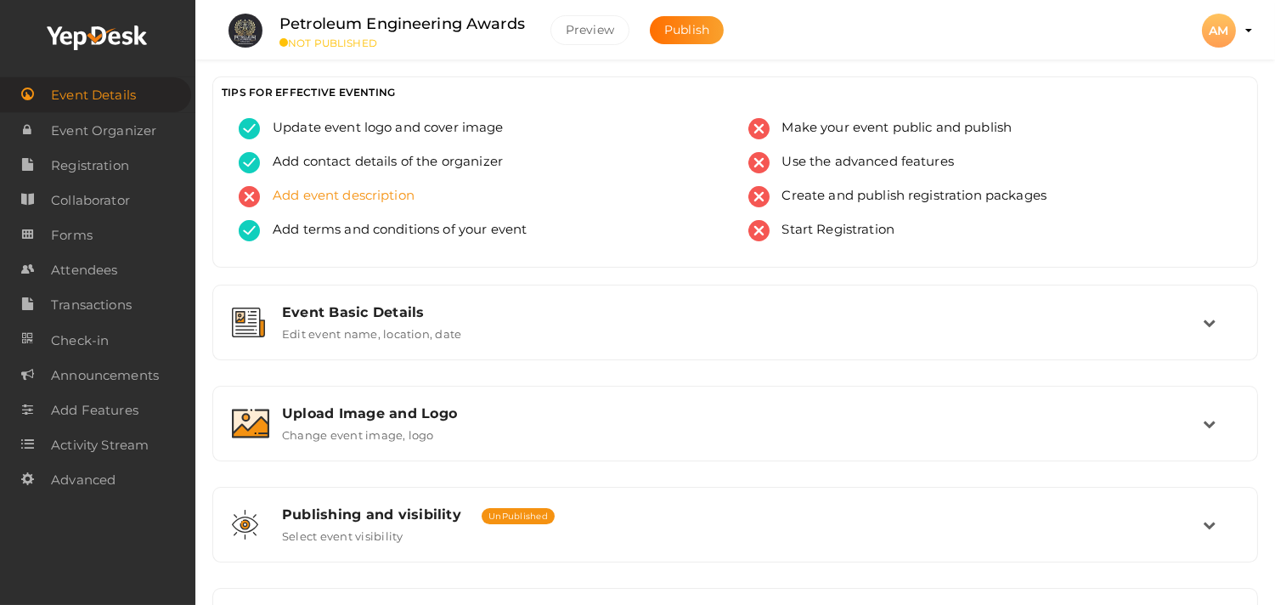
click at [371, 192] on span "Add event description" at bounding box center [337, 196] width 155 height 21
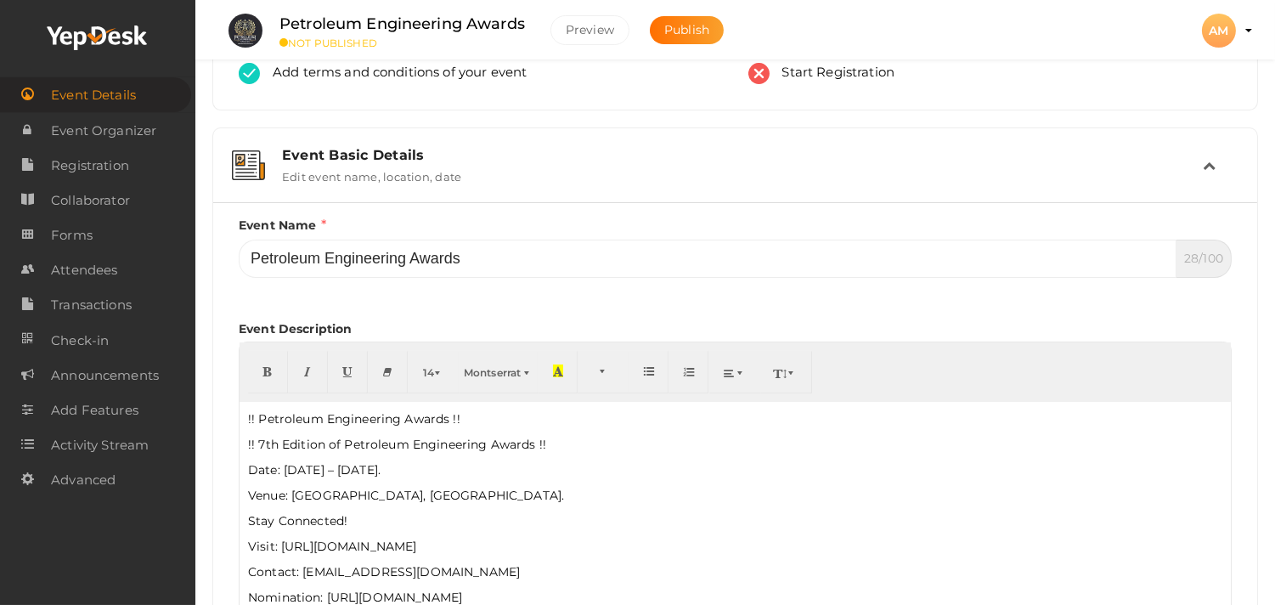
scroll to position [472, 0]
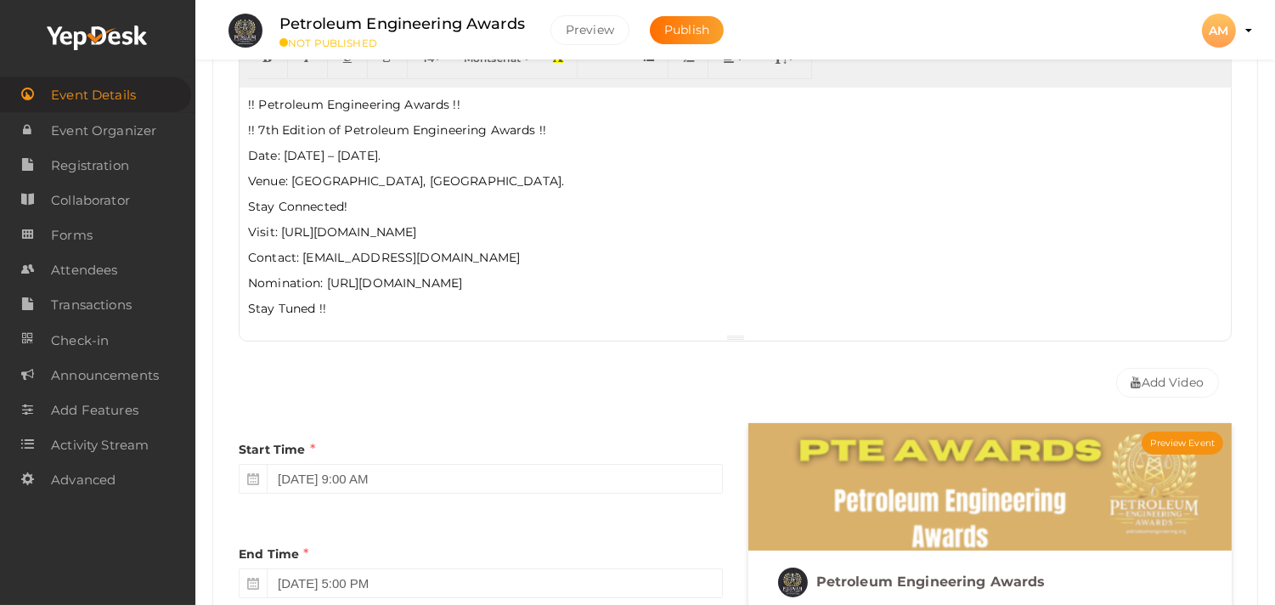
click at [518, 386] on div "Add Video" at bounding box center [735, 378] width 993 height 55
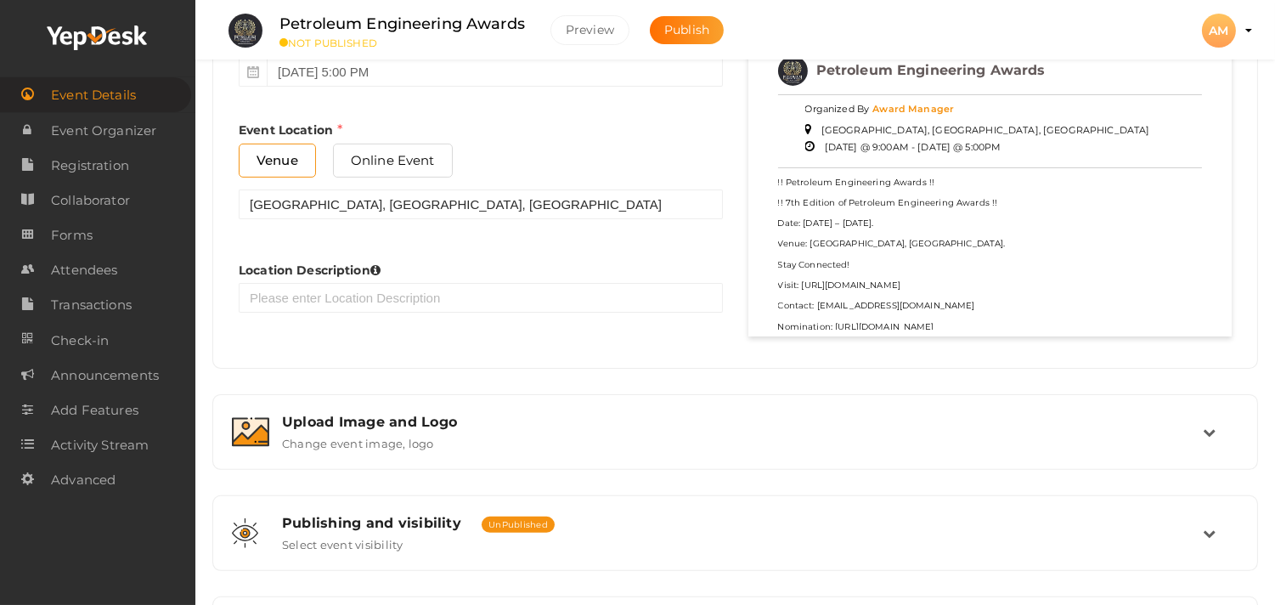
scroll to position [944, 0]
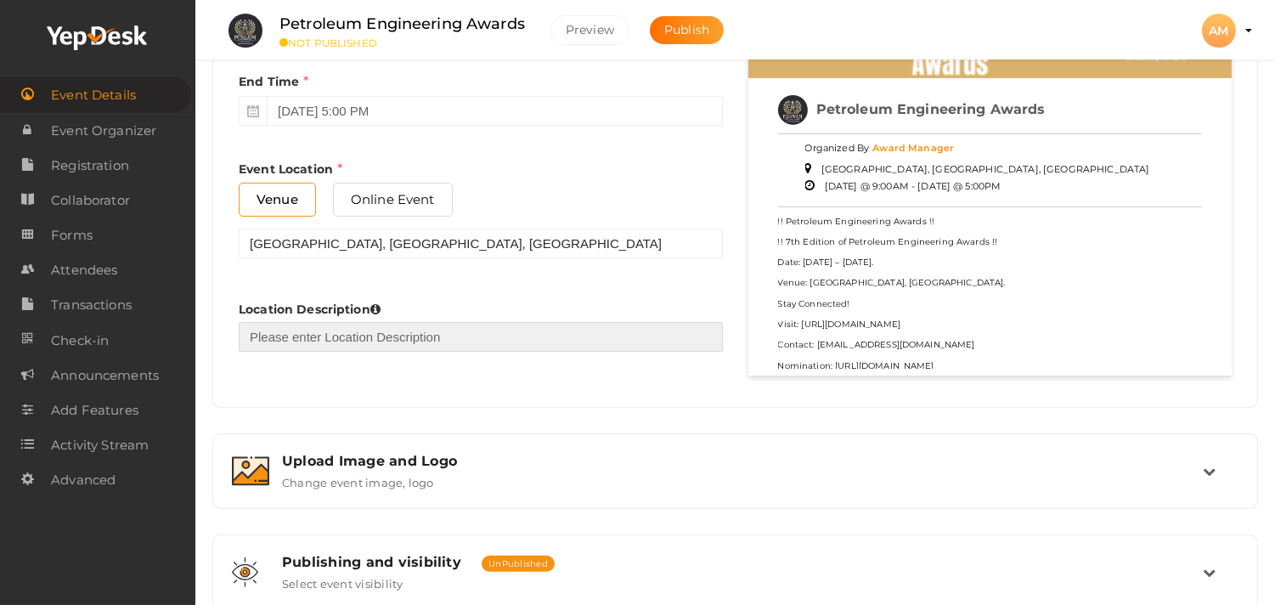
click at [384, 343] on input "text" at bounding box center [481, 337] width 484 height 30
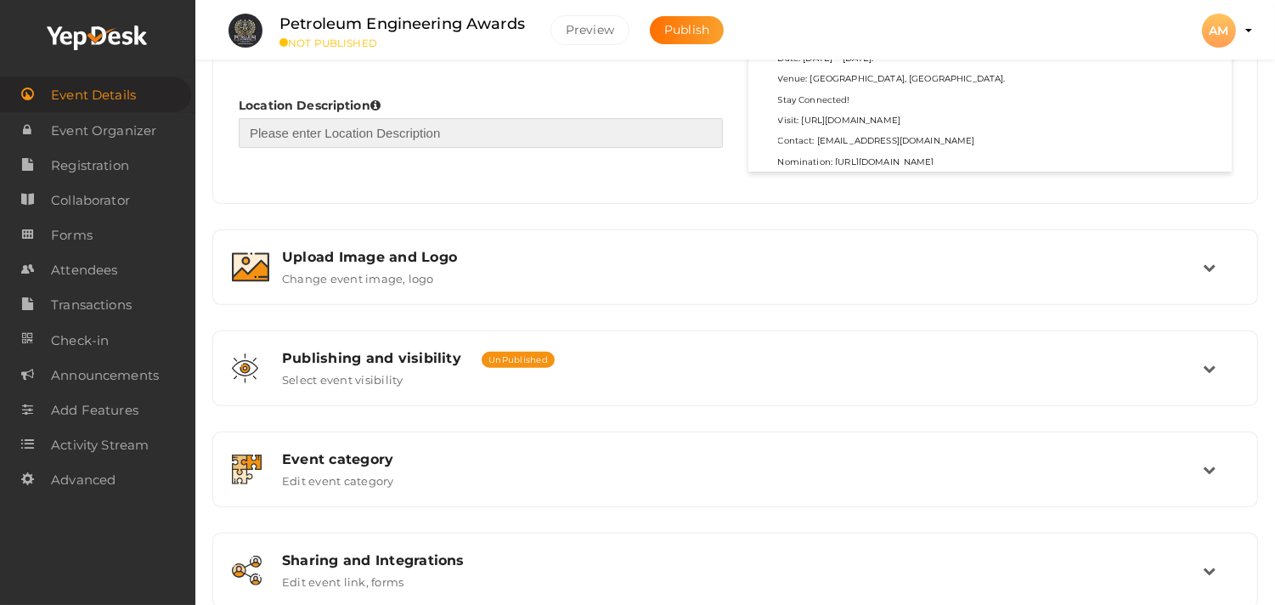
scroll to position [1298, 0]
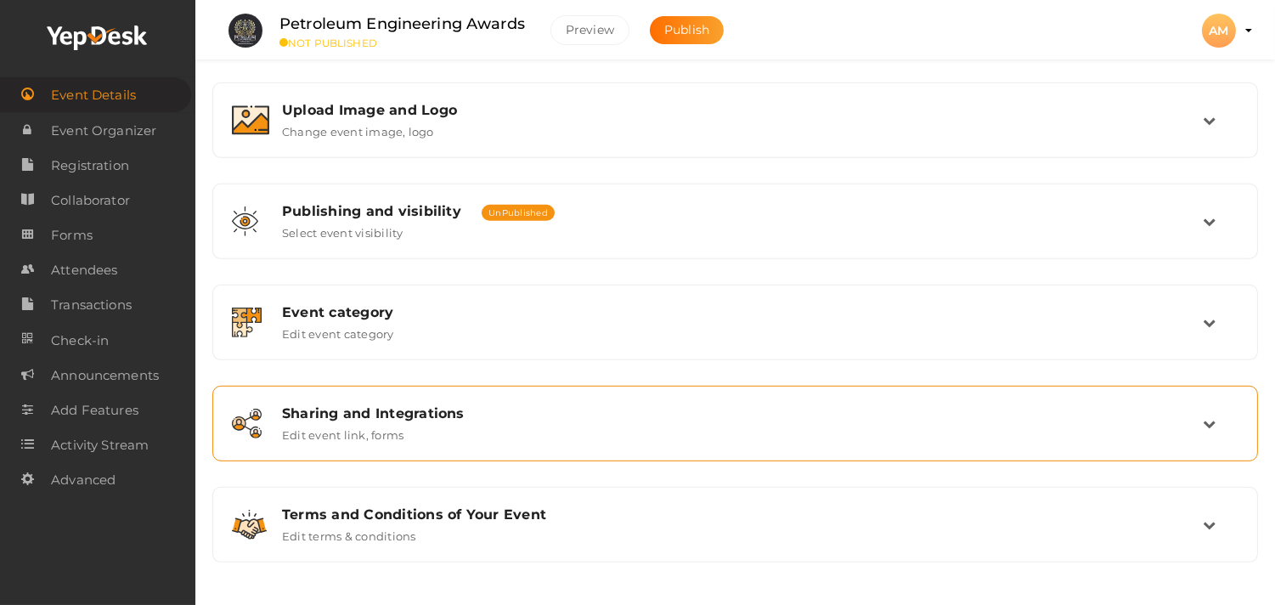
click at [589, 437] on div "Sharing and Integrations Edit event link, forms" at bounding box center [736, 423] width 934 height 37
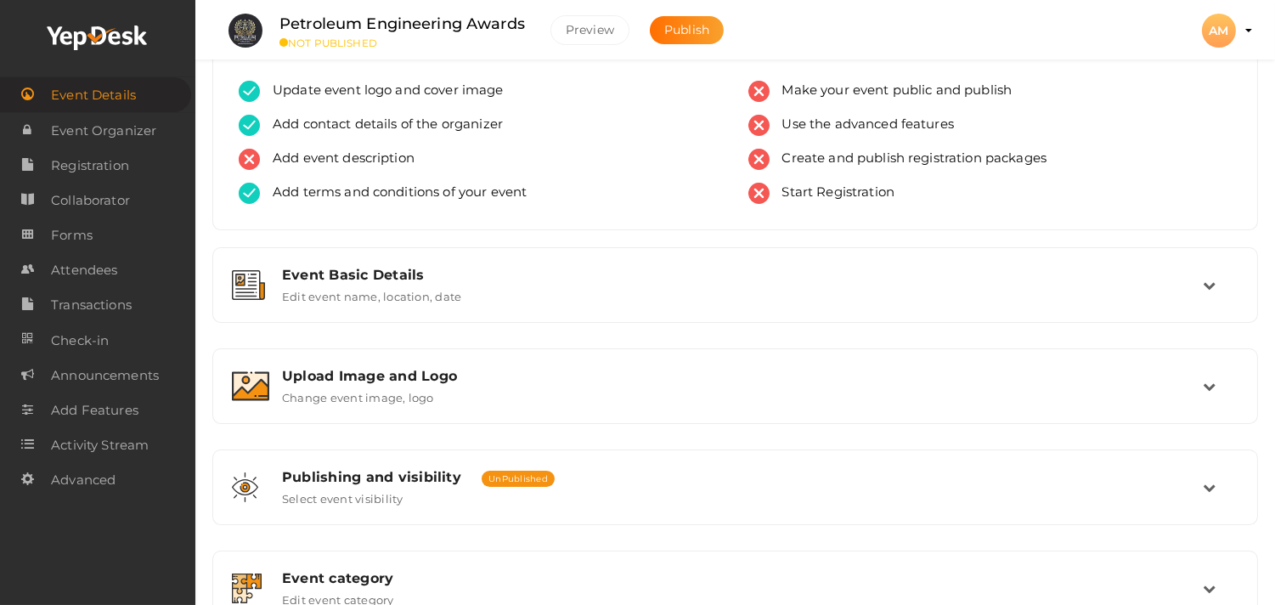
scroll to position [0, 0]
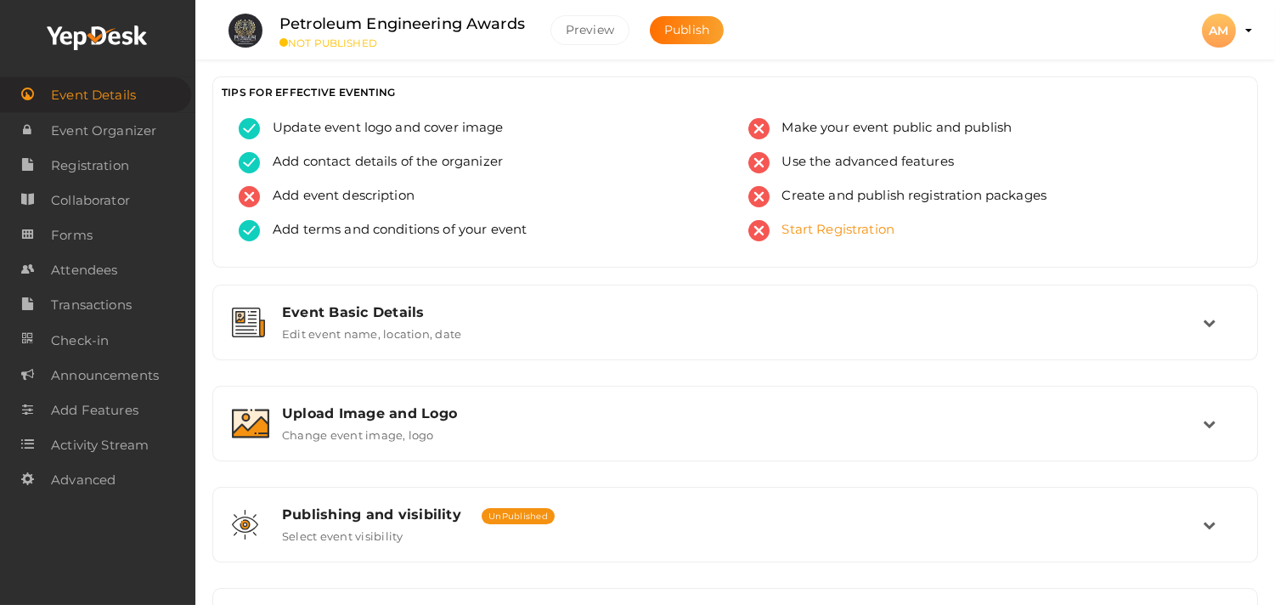
click at [831, 233] on span "Start Registration" at bounding box center [833, 230] width 126 height 21
click at [956, 130] on span "Make your event public and publish" at bounding box center [891, 128] width 243 height 21
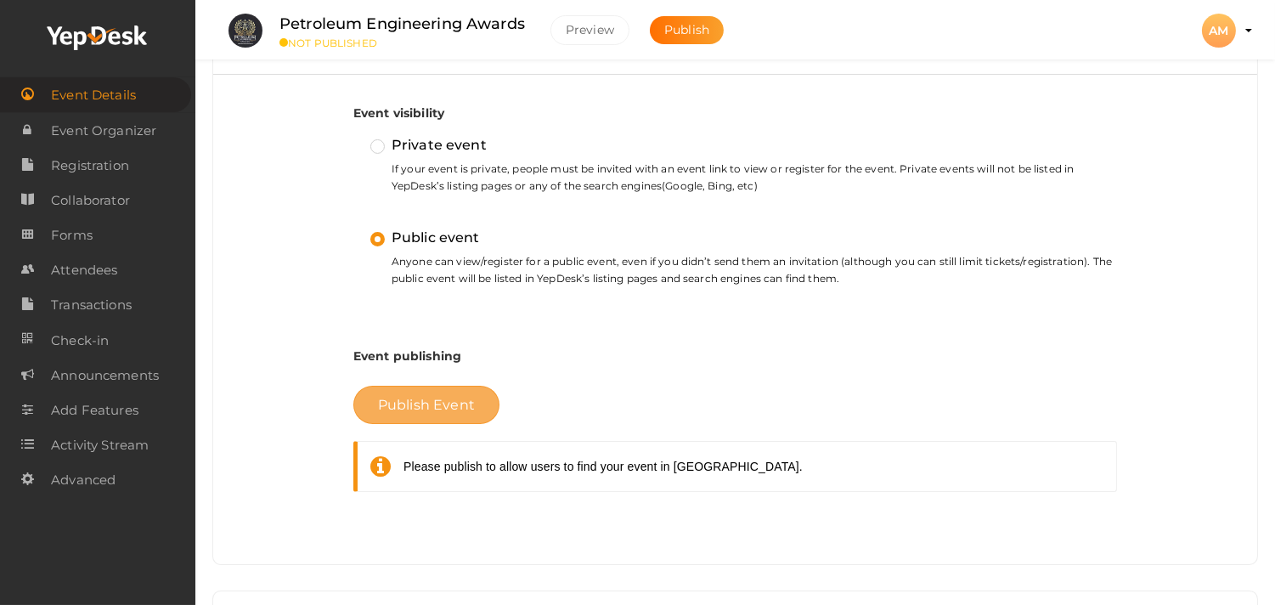
click at [361, 414] on button "Publish Event" at bounding box center [426, 405] width 146 height 38
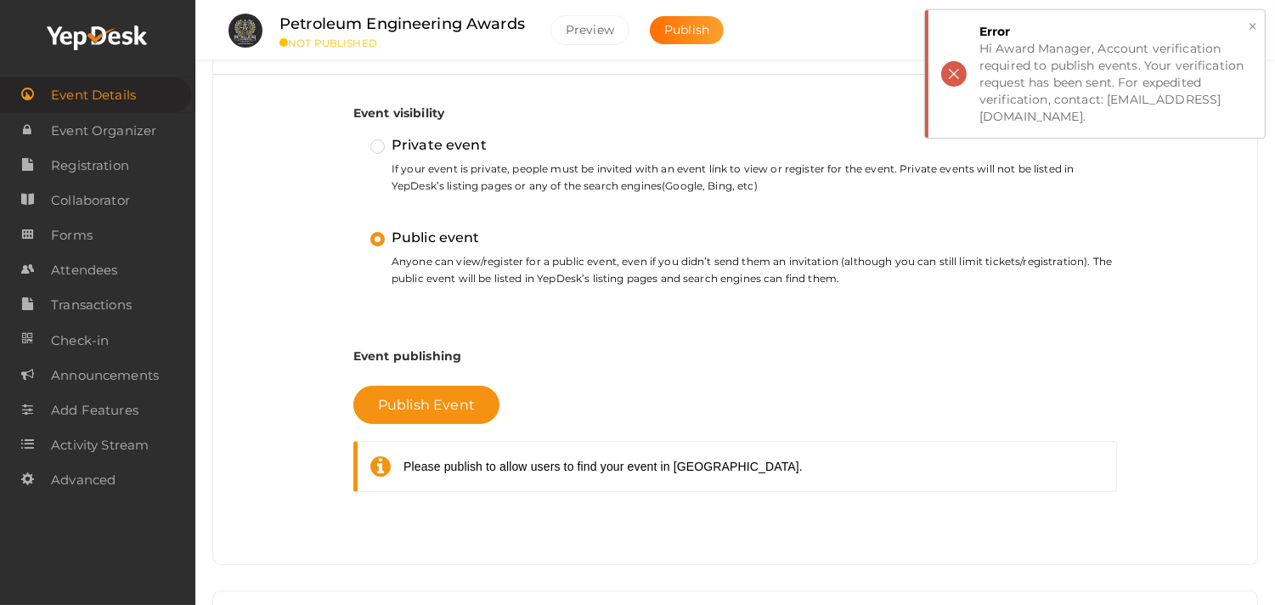
click at [1251, 24] on button "×" at bounding box center [1252, 27] width 11 height 20
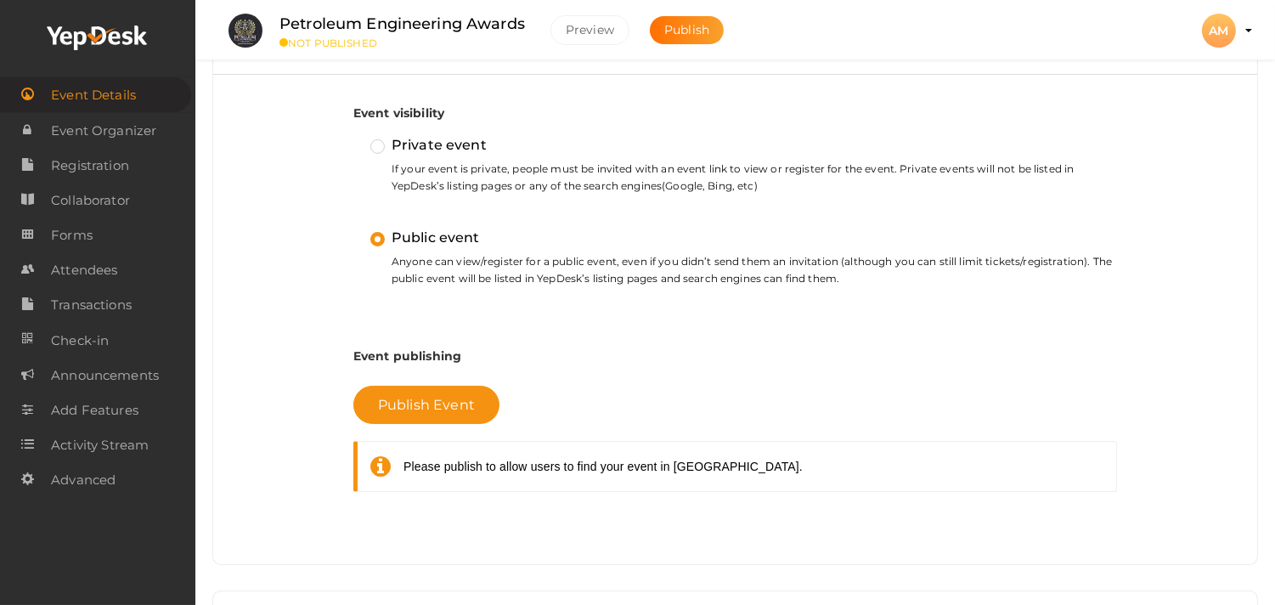
scroll to position [0, 0]
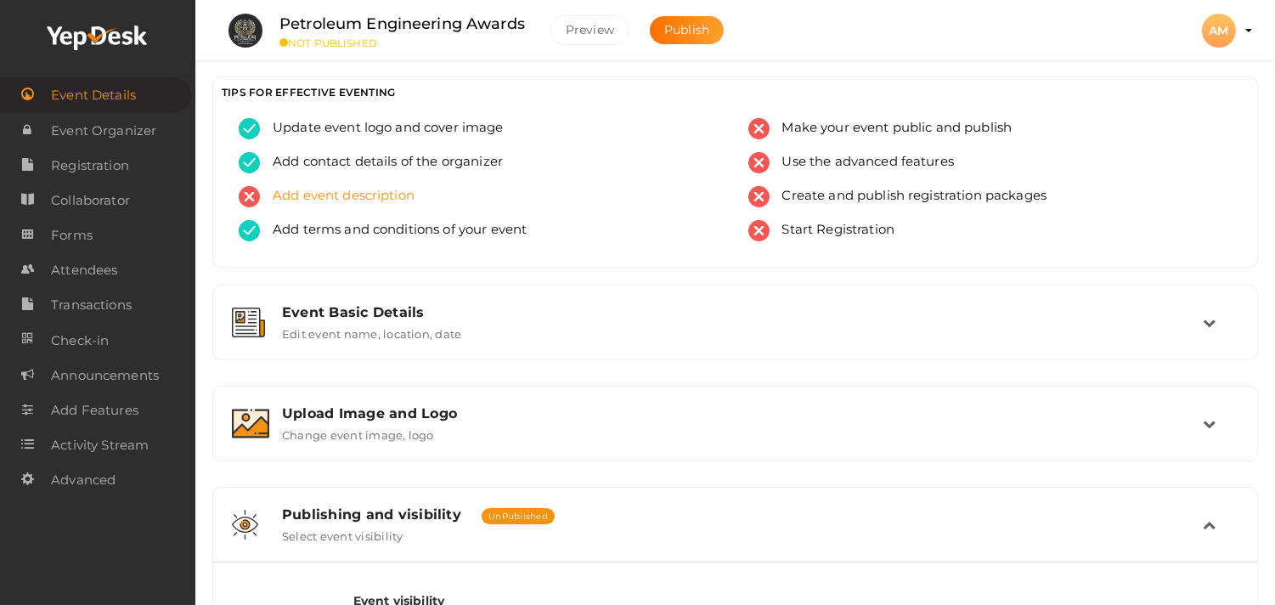
click at [383, 205] on span "Add event description" at bounding box center [337, 196] width 155 height 21
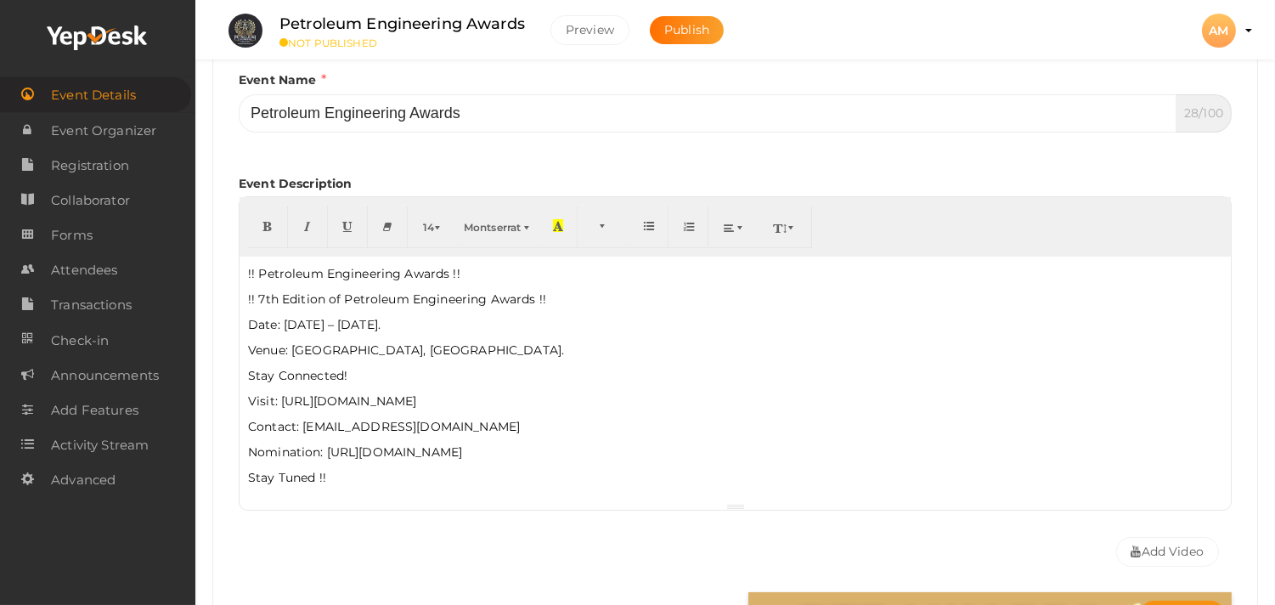
scroll to position [314, 0]
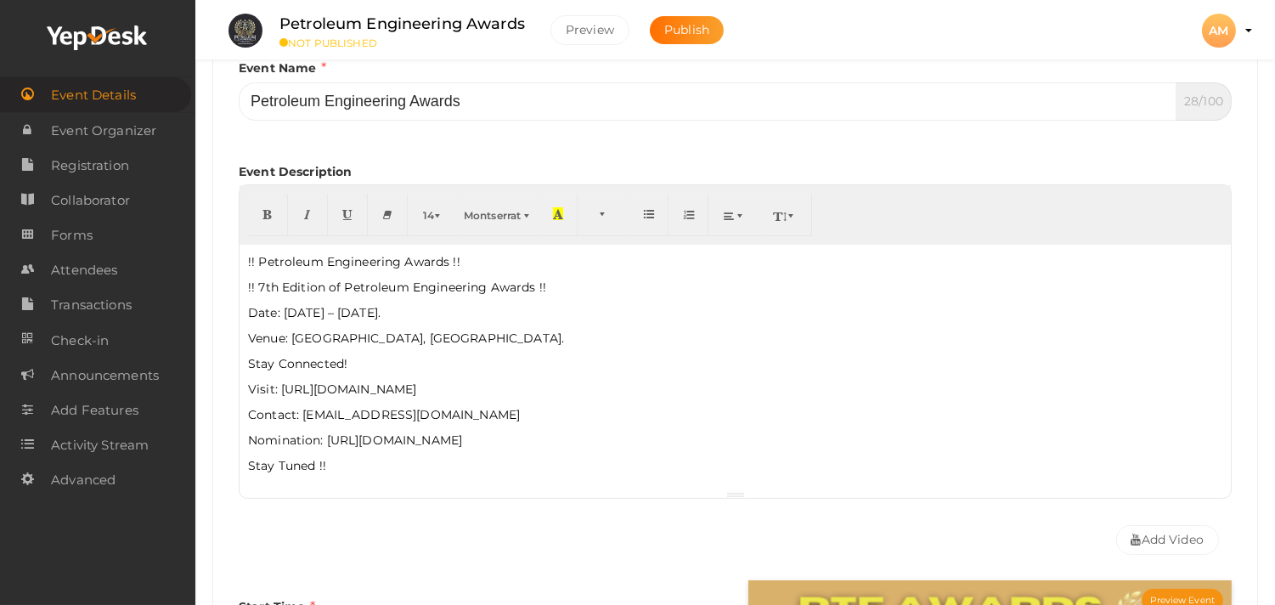
click at [470, 464] on p "Stay Tuned !!" at bounding box center [735, 465] width 974 height 17
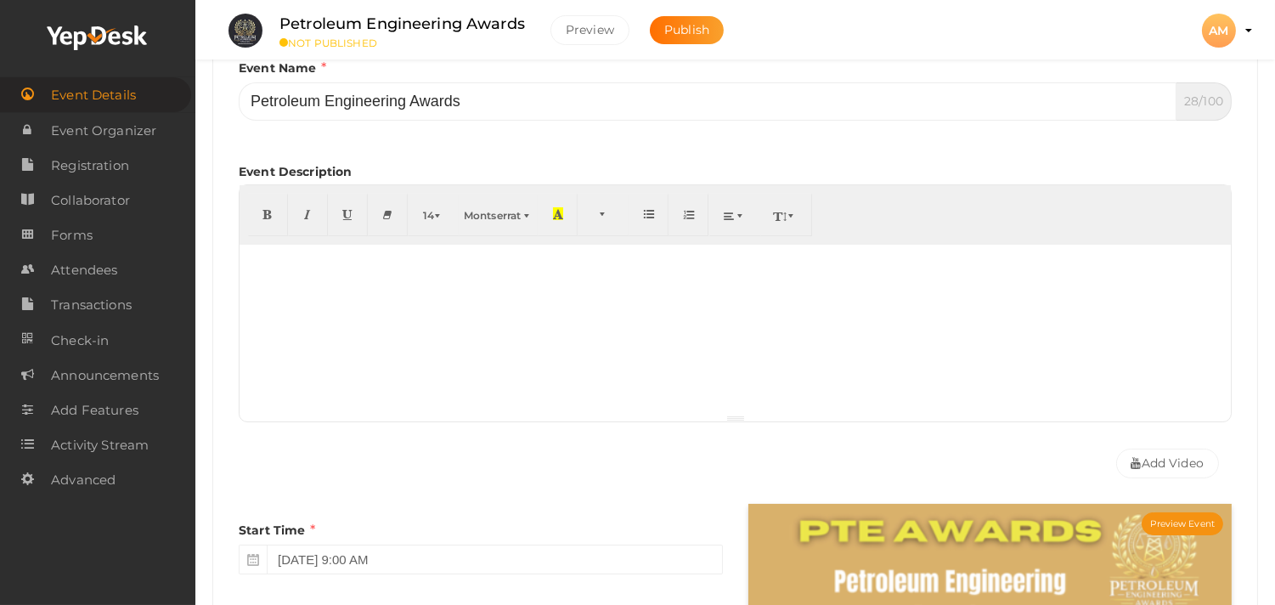
click at [263, 324] on div at bounding box center [735, 330] width 991 height 170
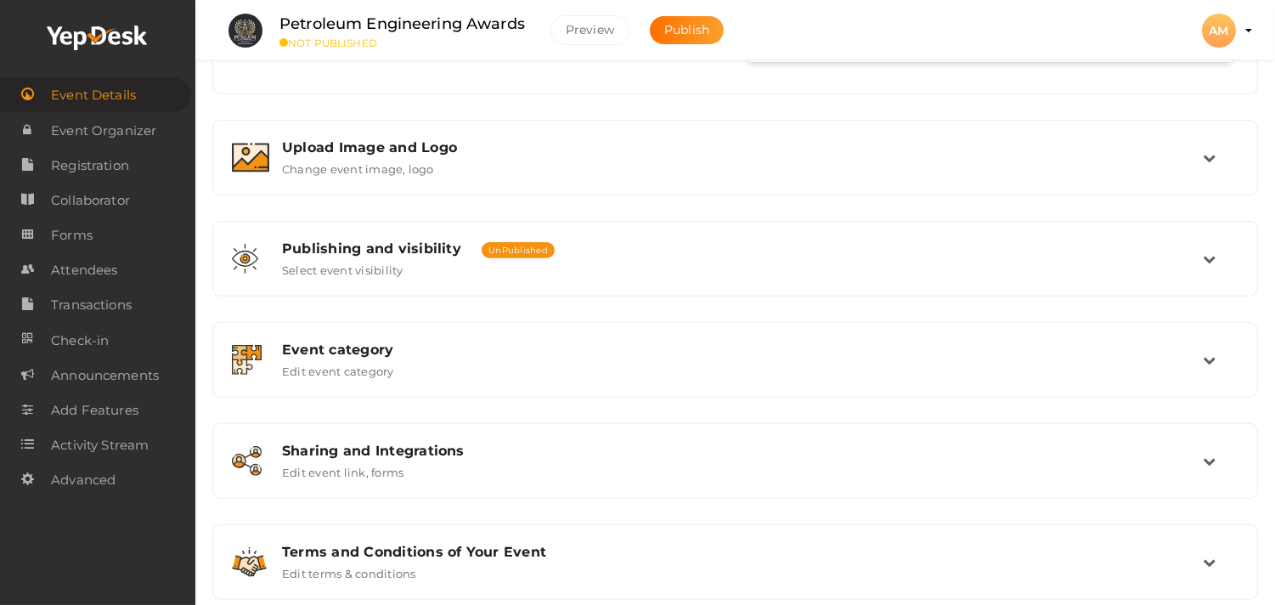
scroll to position [1222, 0]
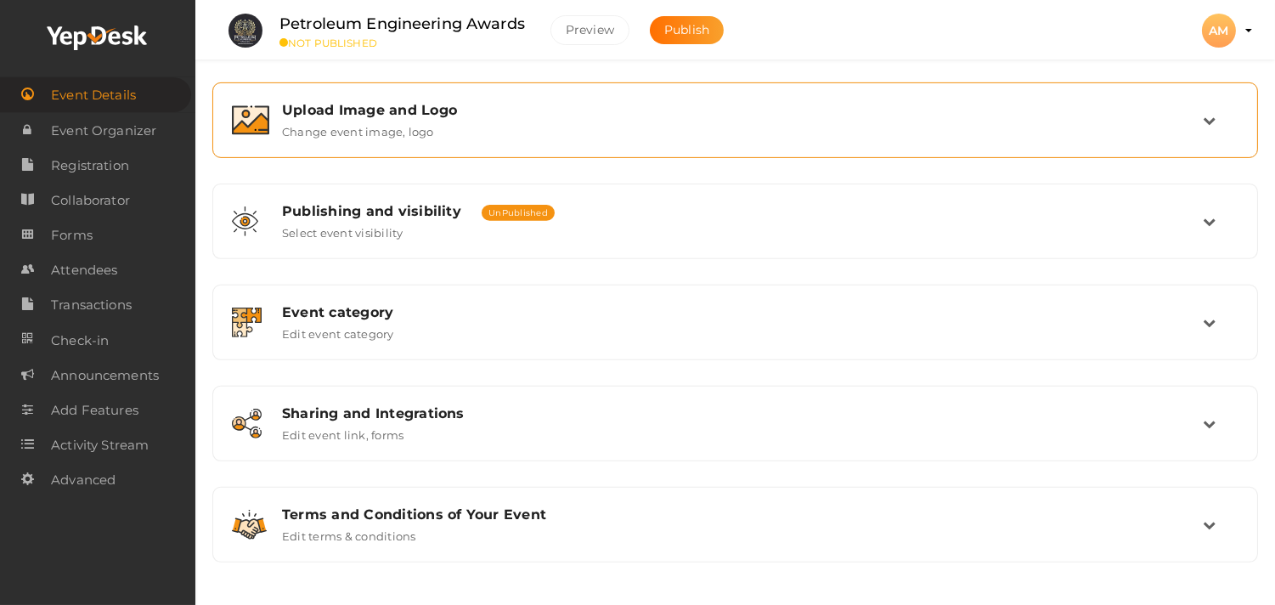
click at [621, 108] on div "Upload Image and Logo" at bounding box center [742, 110] width 921 height 16
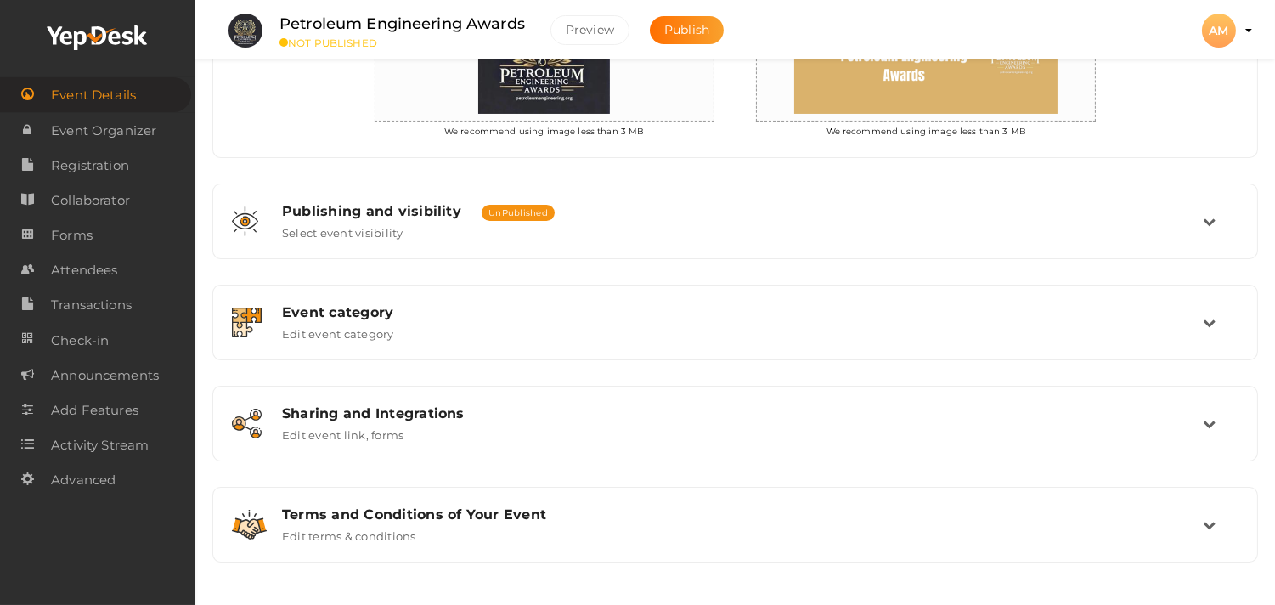
scroll to position [378, 0]
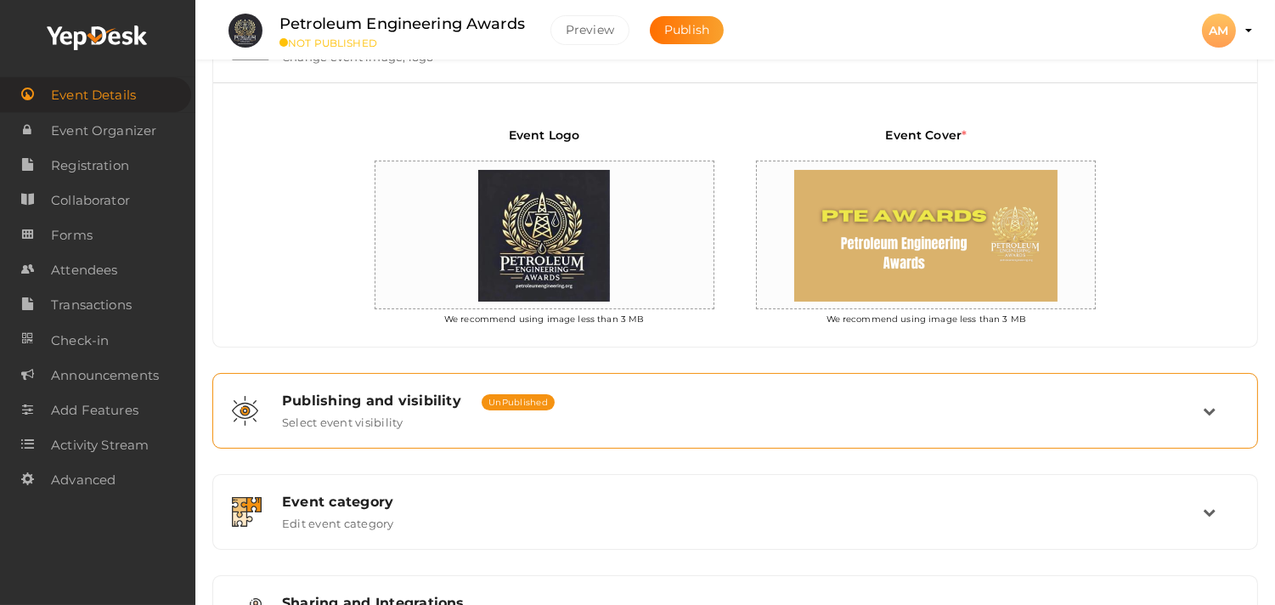
click at [548, 417] on div "Publishing and visibility Published UnPublished Select event visibility" at bounding box center [736, 410] width 934 height 37
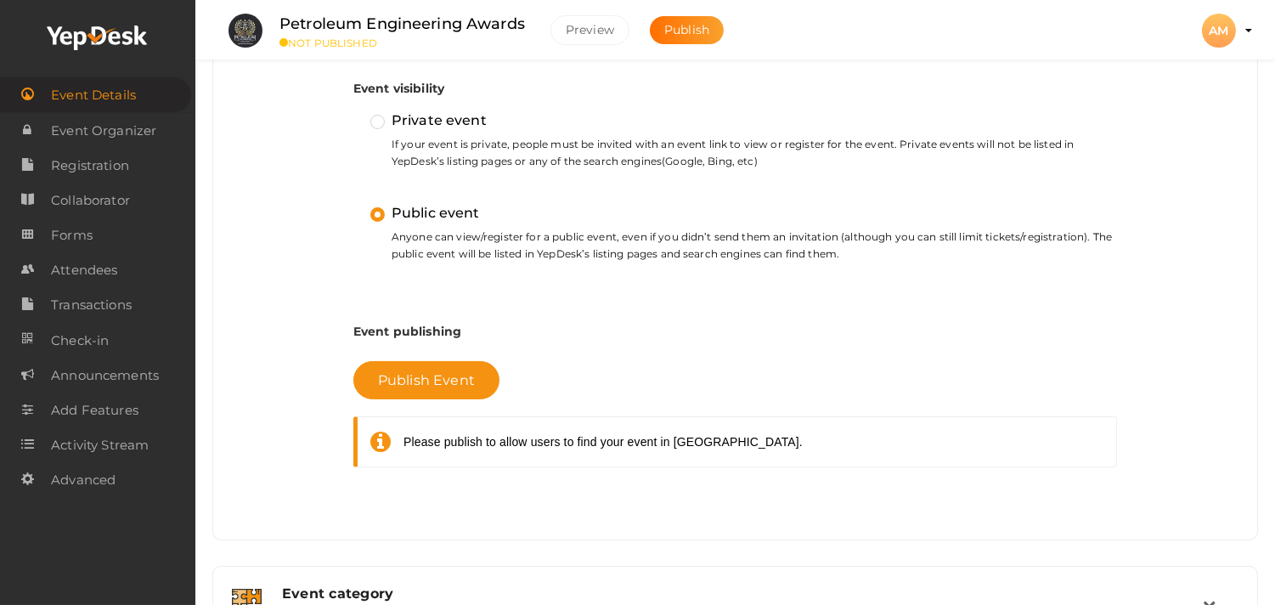
scroll to position [536, 0]
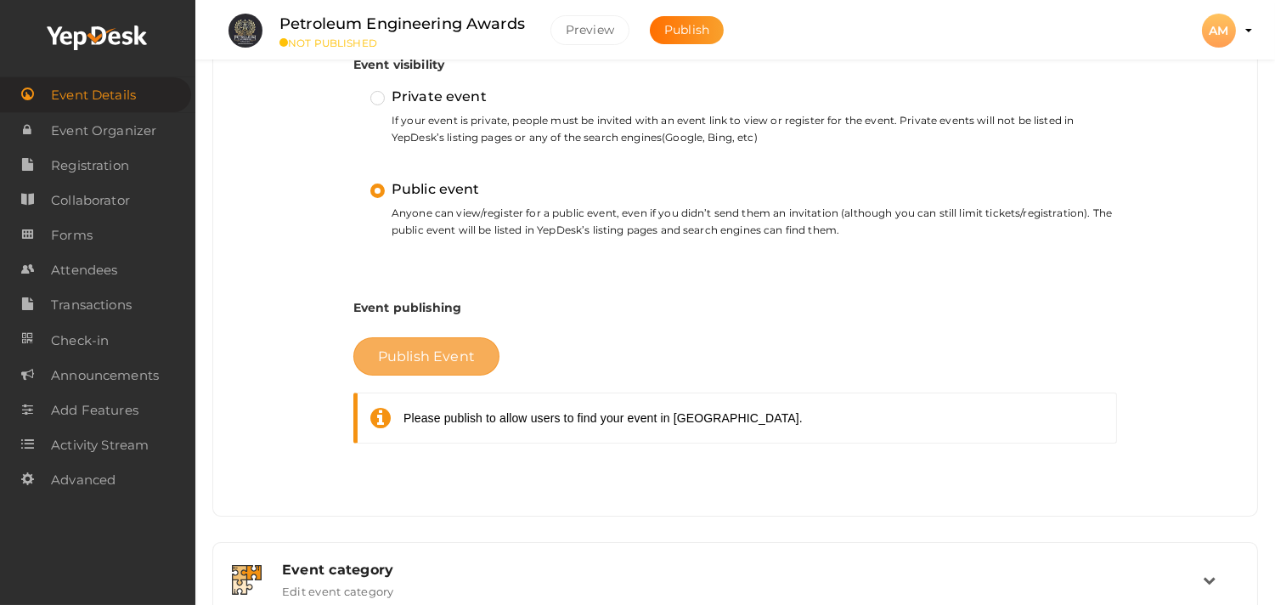
click at [444, 362] on span "Publish Event" at bounding box center [426, 356] width 97 height 16
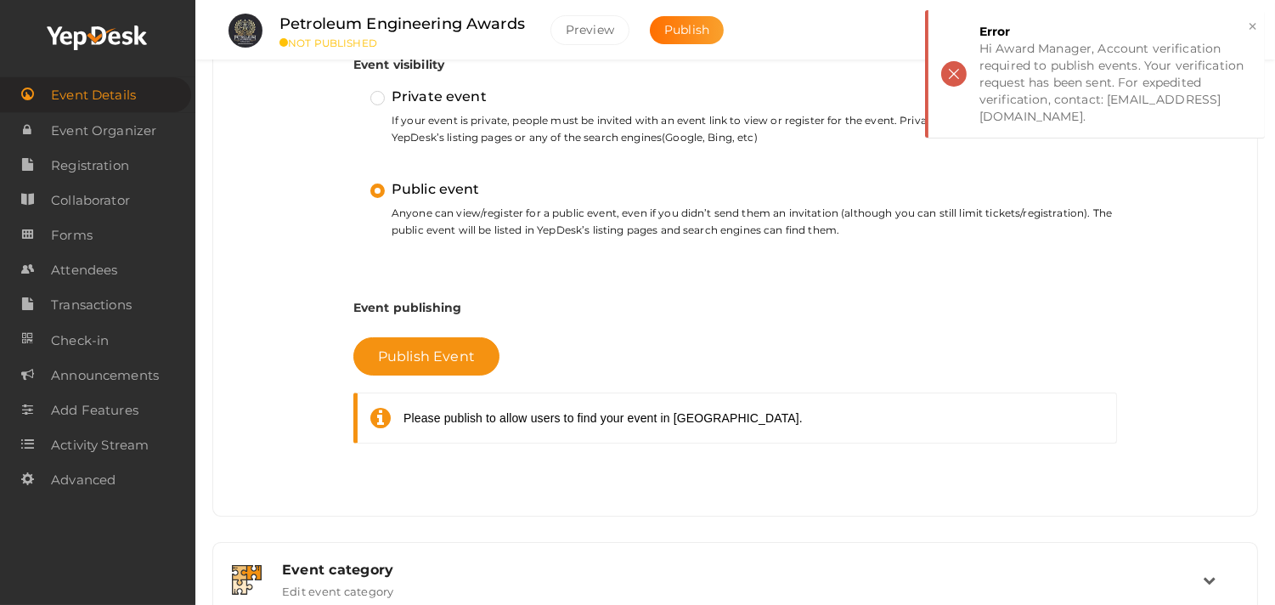
scroll to position [0, 0]
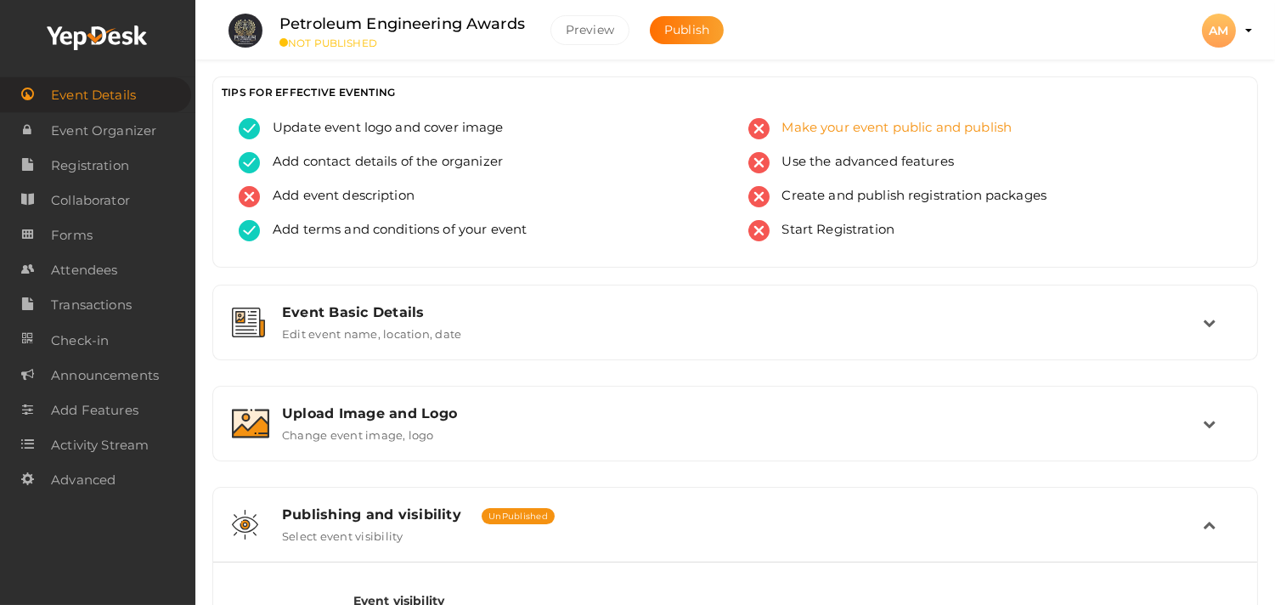
click at [881, 126] on span "Make your event public and publish" at bounding box center [891, 128] width 243 height 21
click at [899, 167] on span "Use the advanced features" at bounding box center [862, 162] width 185 height 21
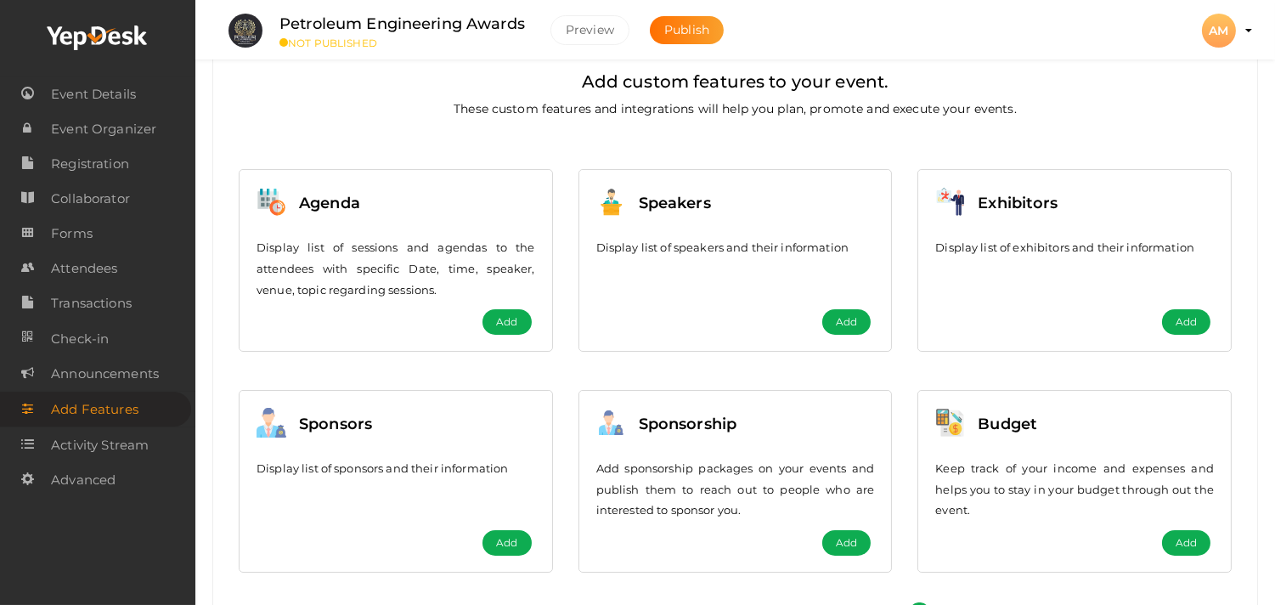
scroll to position [157, 0]
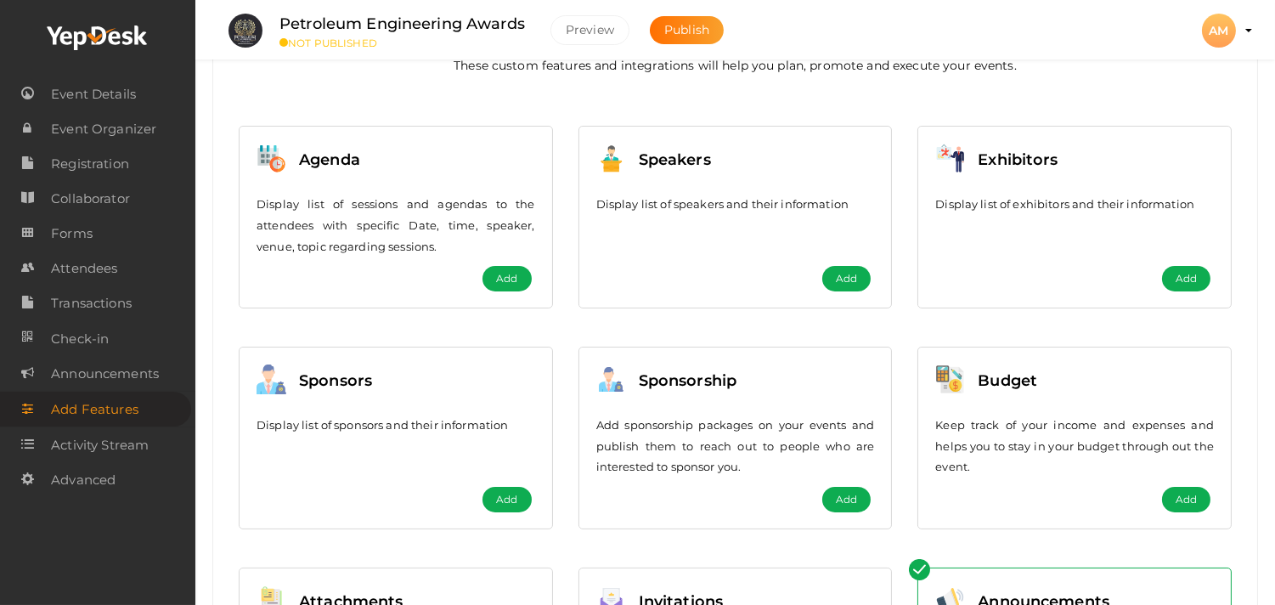
click at [1035, 188] on div "Display list of exhibitors and their information" at bounding box center [1074, 215] width 279 height 68
click at [1199, 286] on button "Add" at bounding box center [1186, 278] width 48 height 25
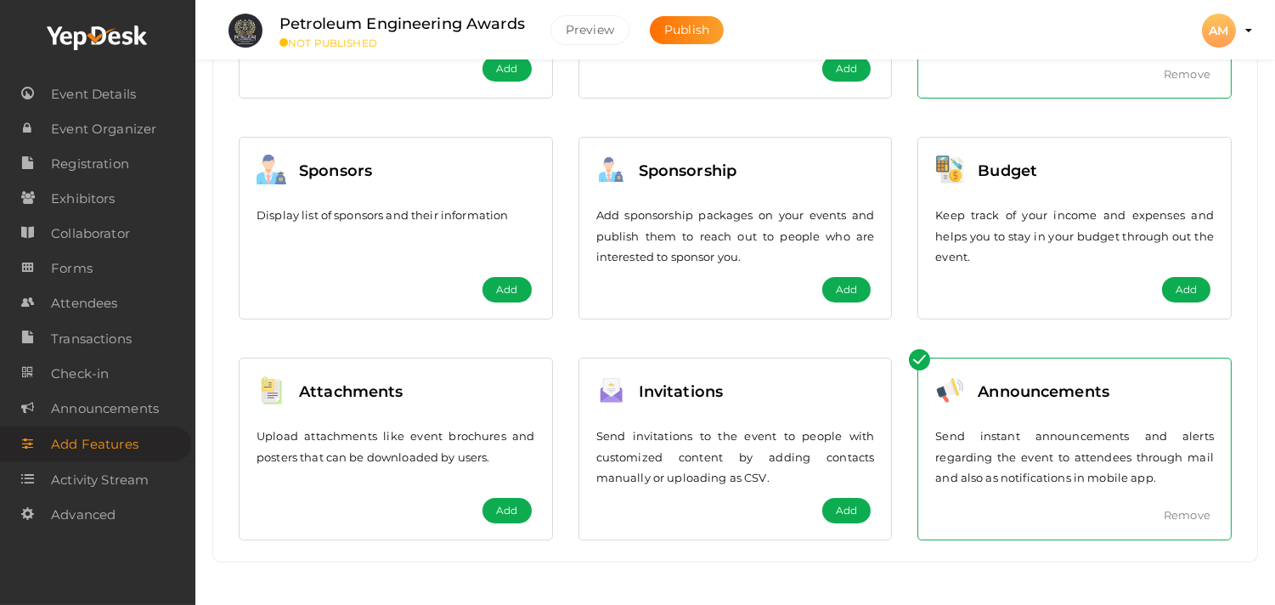
scroll to position [210, 0]
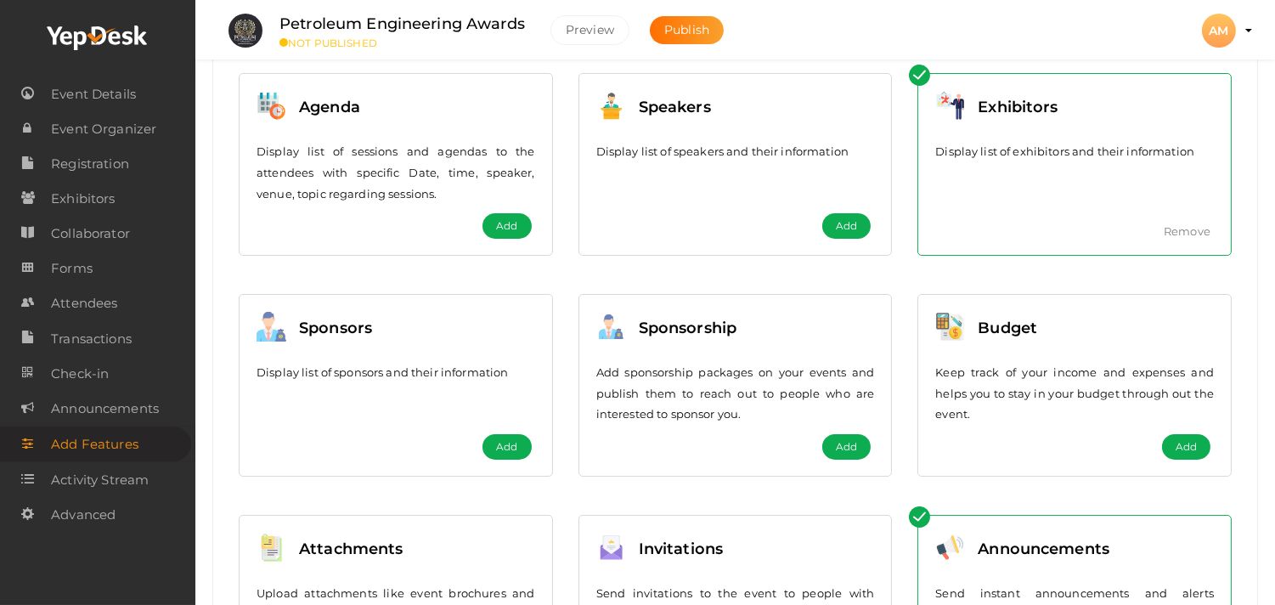
click at [345, 348] on div "Sponsors" at bounding box center [329, 330] width 86 height 37
click at [512, 450] on span "Add" at bounding box center [506, 446] width 21 height 17
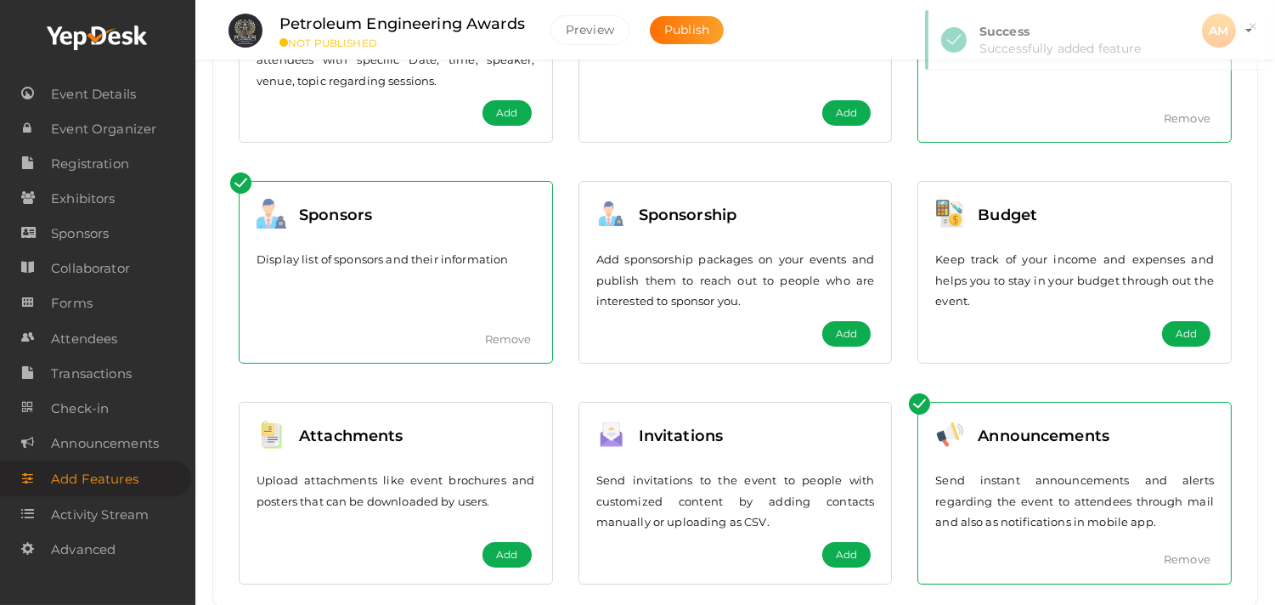
scroll to position [368, 0]
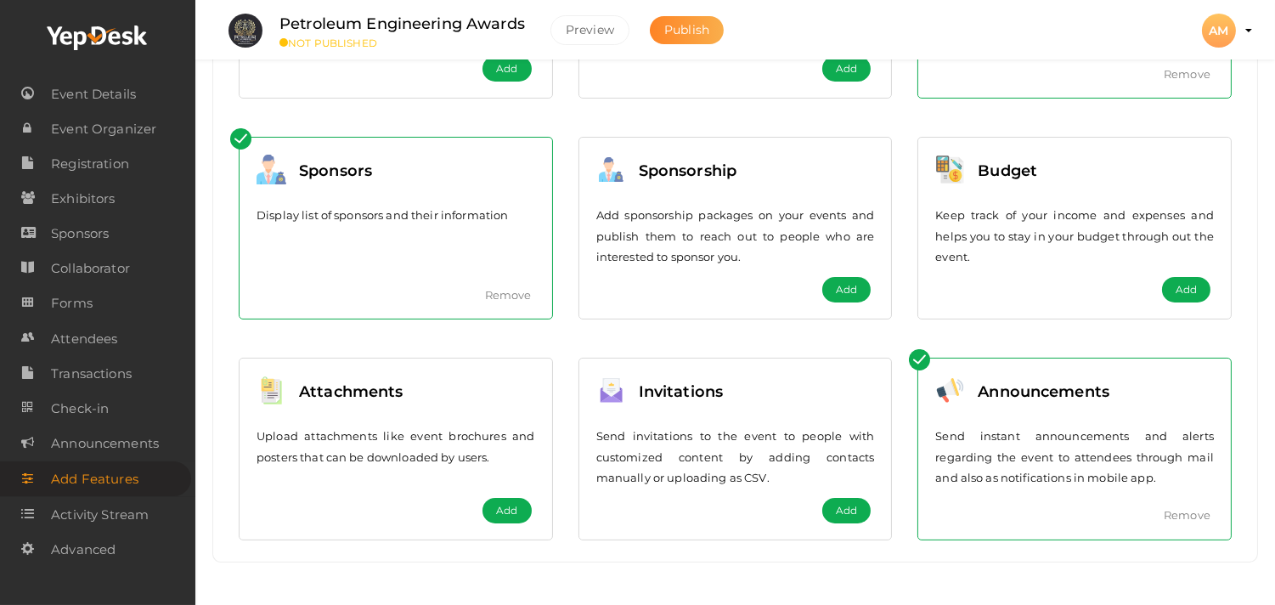
click at [664, 34] on button "Publish" at bounding box center [687, 30] width 74 height 28
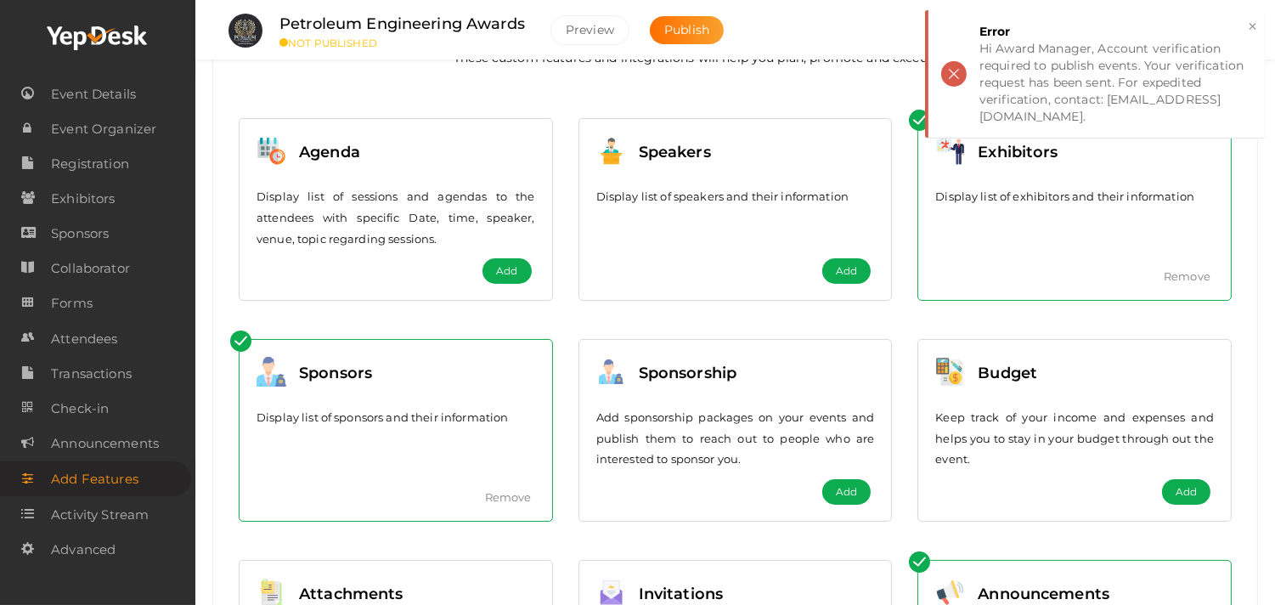
scroll to position [0, 0]
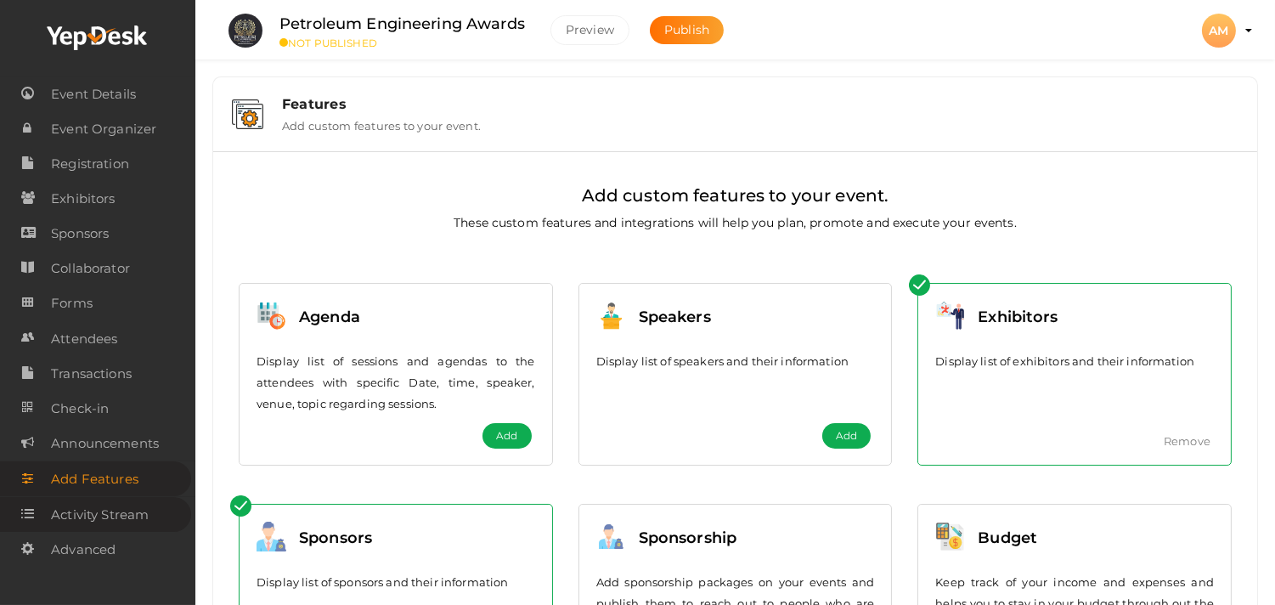
click at [53, 528] on span "Activity Stream" at bounding box center [100, 515] width 98 height 34
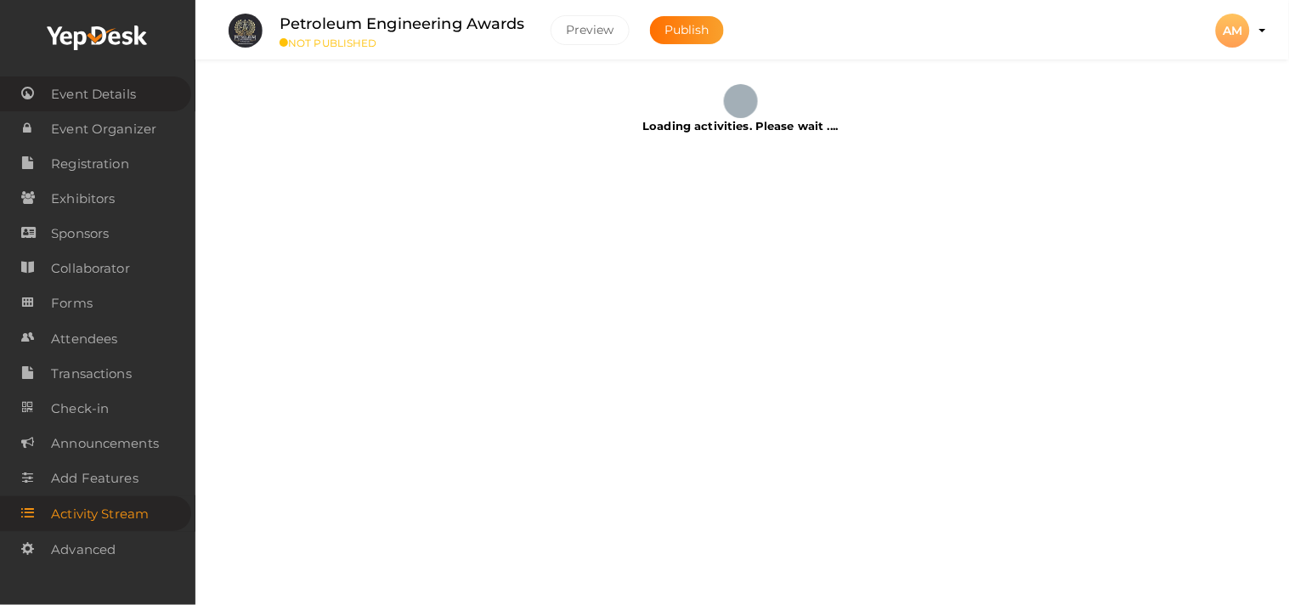
click at [103, 81] on span "Event Details" at bounding box center [93, 94] width 85 height 34
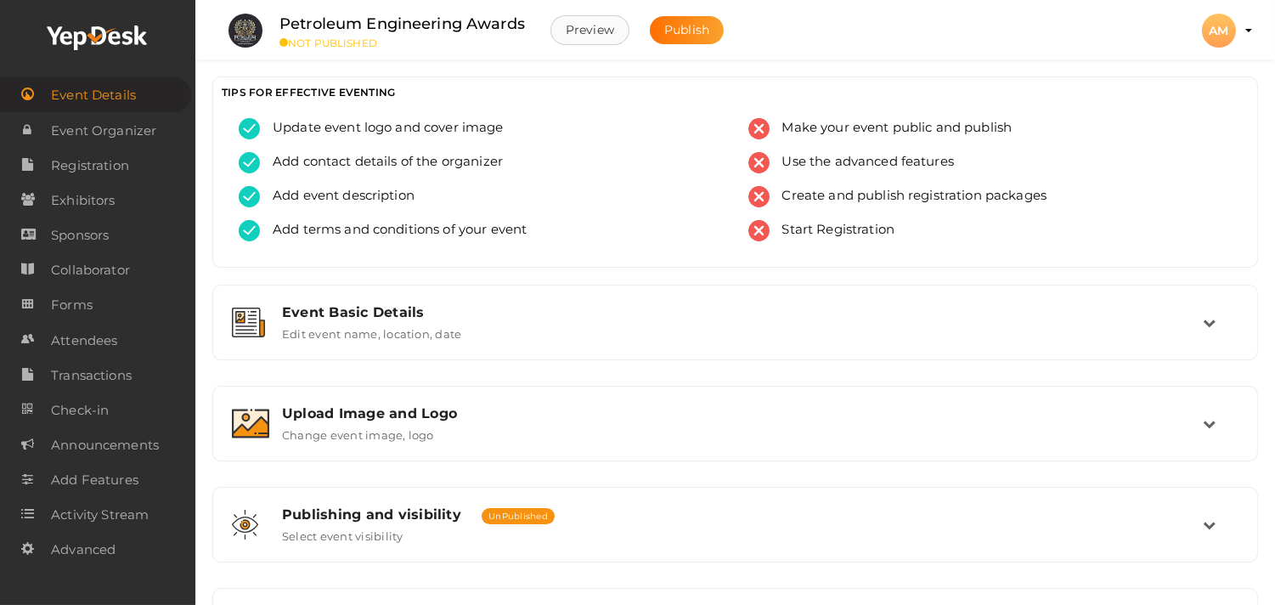
click at [618, 32] on button "Preview" at bounding box center [590, 30] width 79 height 30
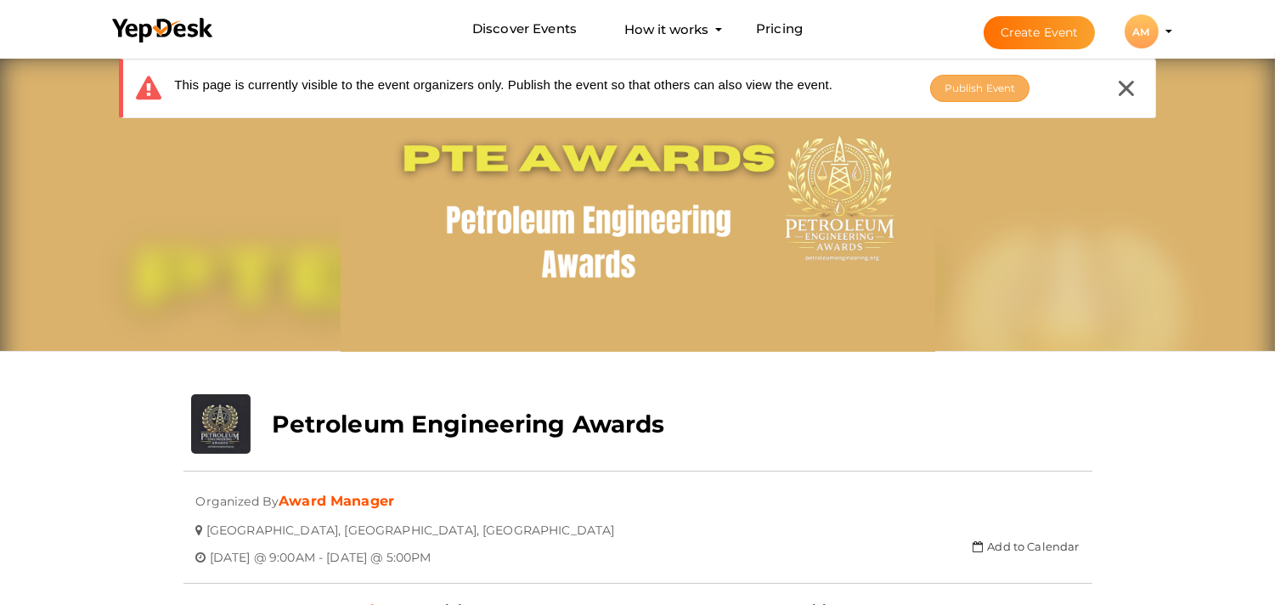
click at [998, 94] on button "Publish Event" at bounding box center [980, 88] width 100 height 27
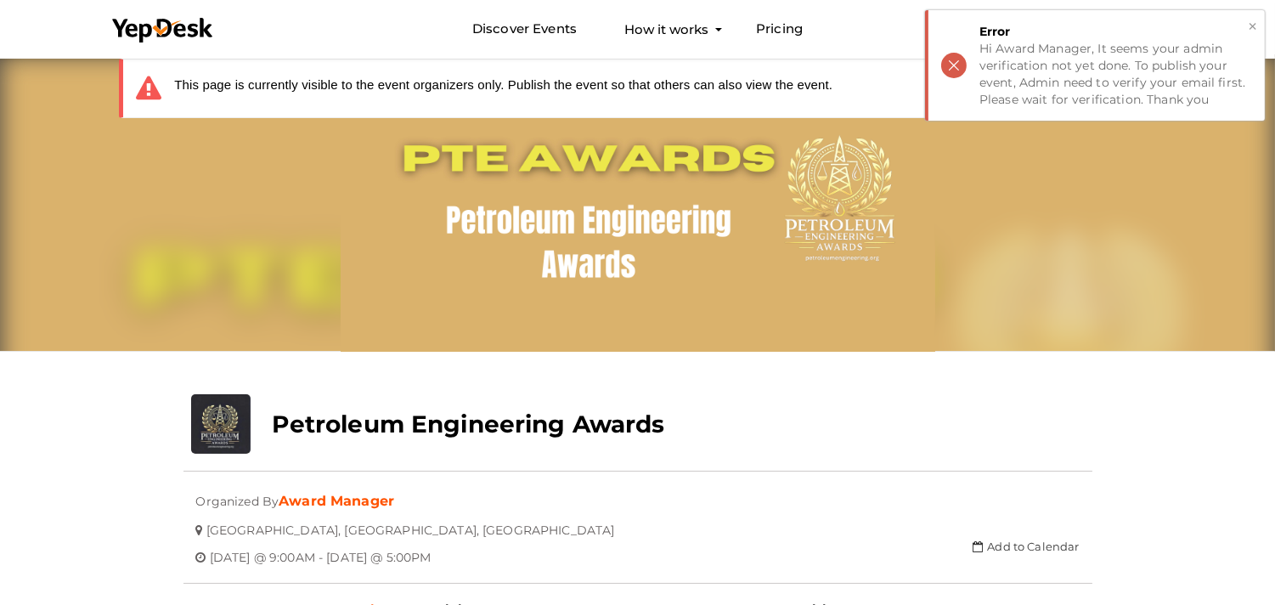
click at [1247, 27] on button "×" at bounding box center [1252, 27] width 11 height 20
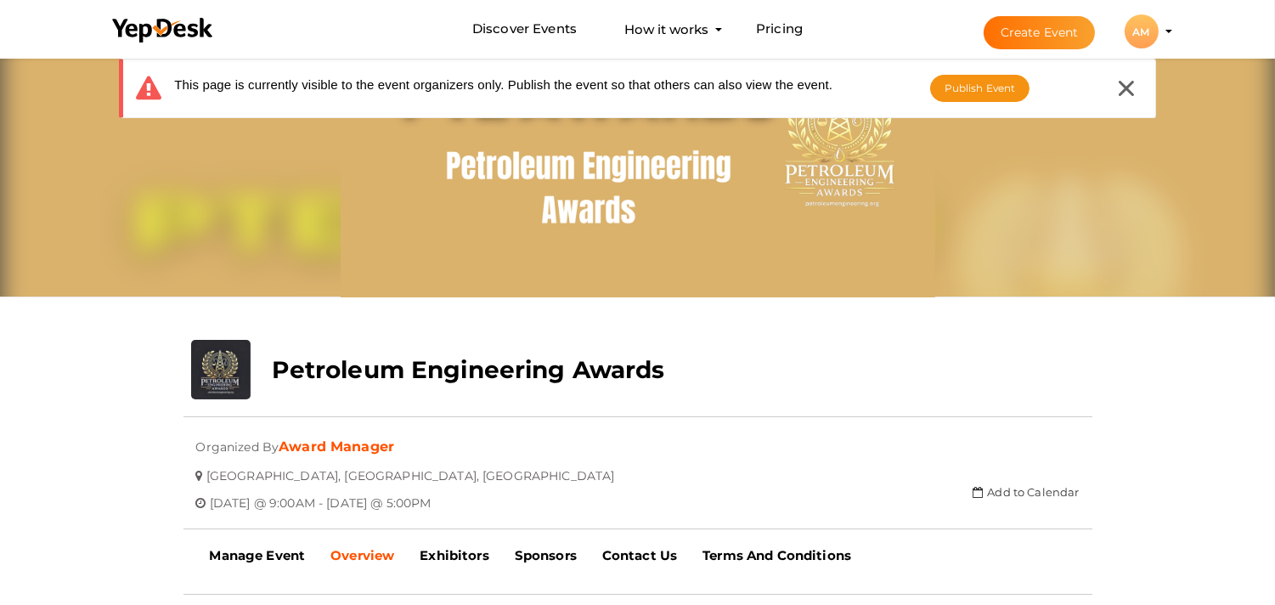
scroll to position [54, 0]
click at [1124, 89] on icon at bounding box center [1126, 88] width 15 height 15
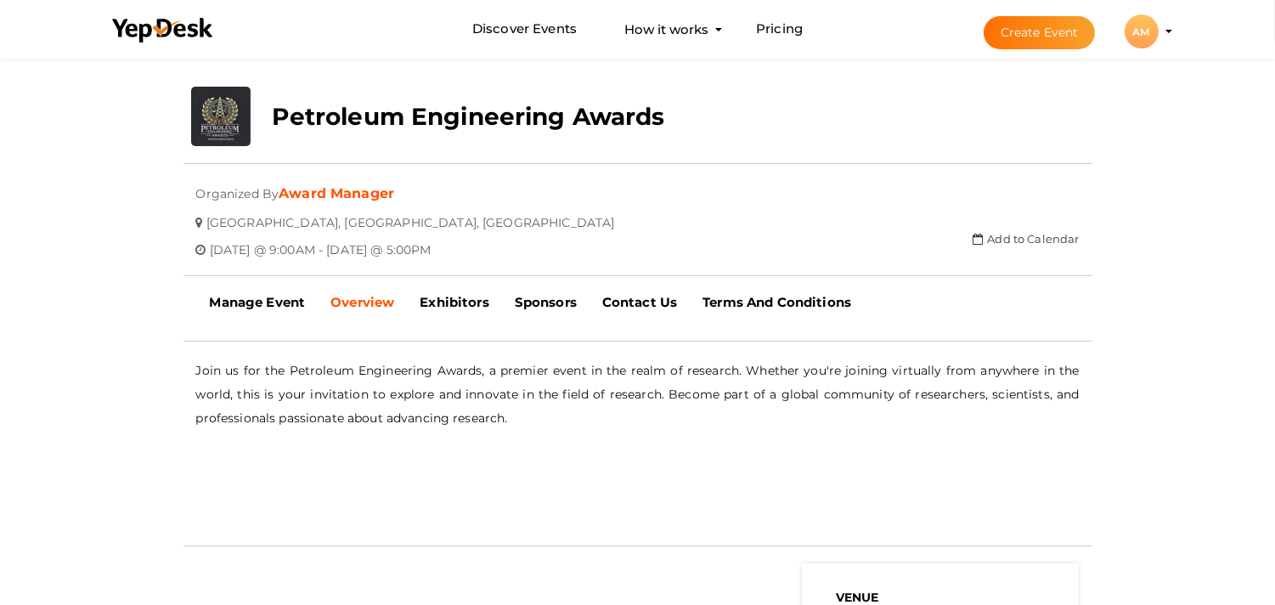
scroll to position [0, 0]
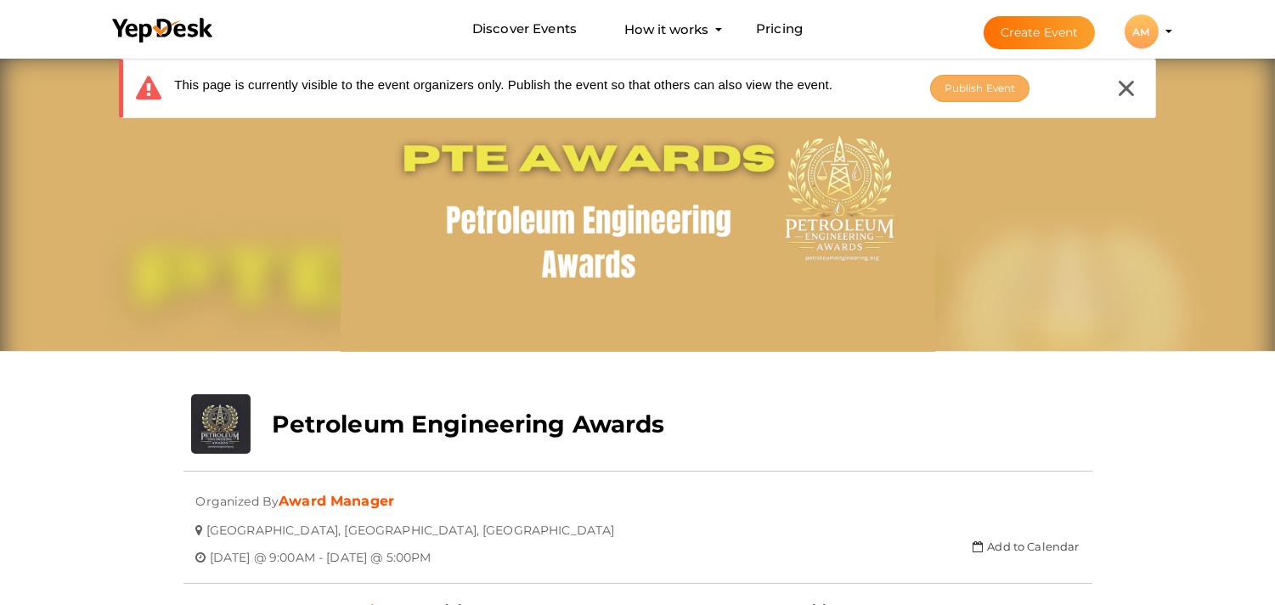
click at [990, 87] on span "Publish Event" at bounding box center [980, 88] width 71 height 13
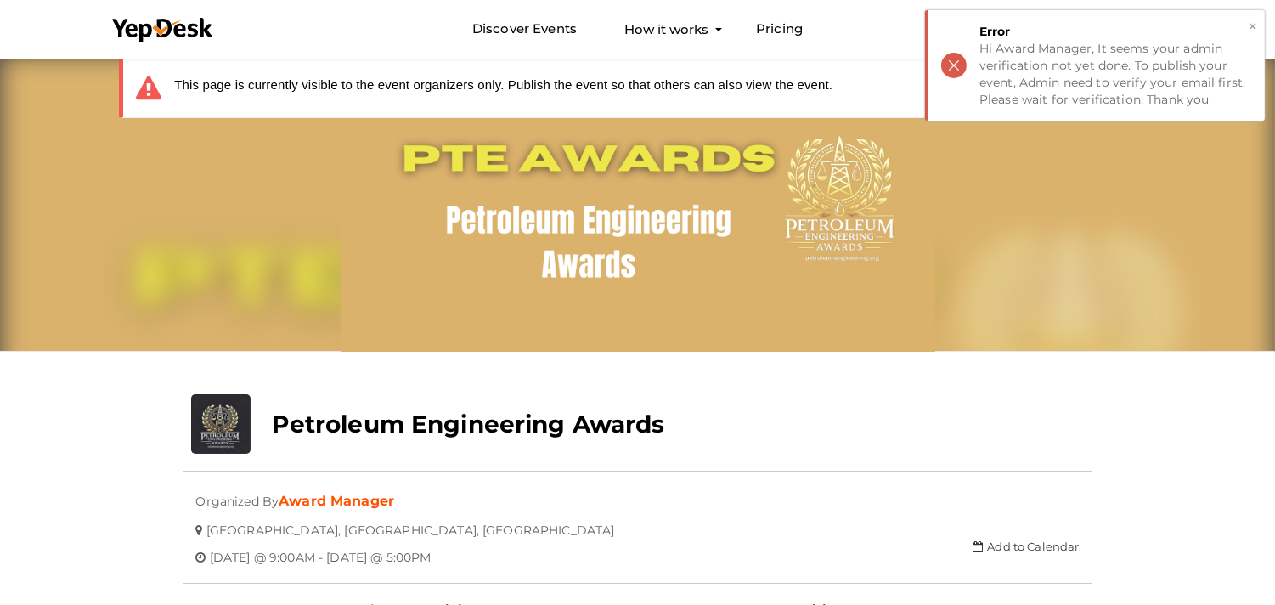
click at [1254, 20] on button "×" at bounding box center [1252, 27] width 11 height 20
